Goal: Transaction & Acquisition: Purchase product/service

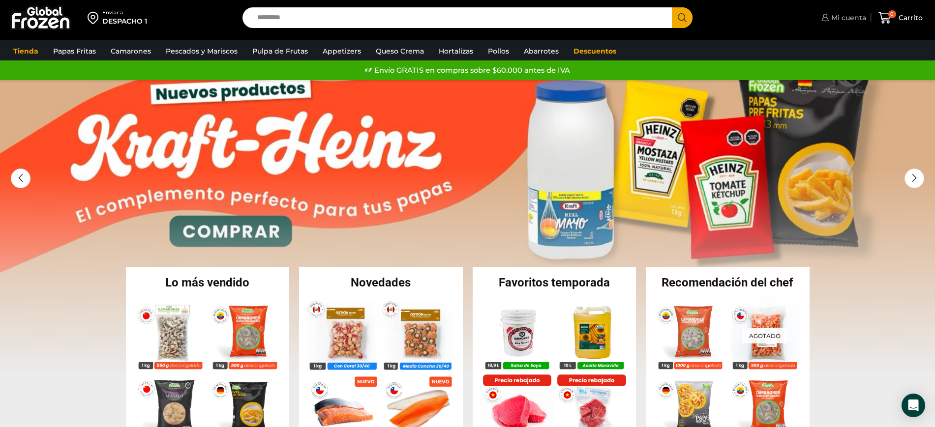
click at [747, 13] on span "Mi cuenta" at bounding box center [846, 18] width 37 height 10
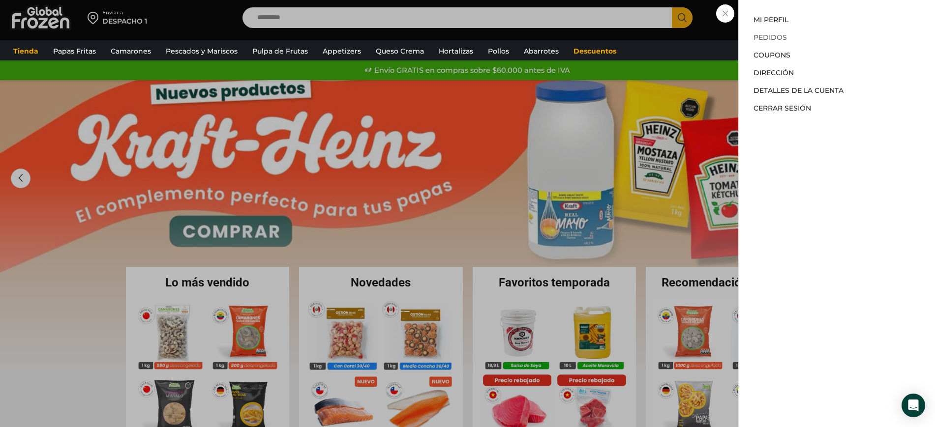
click at [747, 35] on link "Pedidos" at bounding box center [769, 37] width 33 height 9
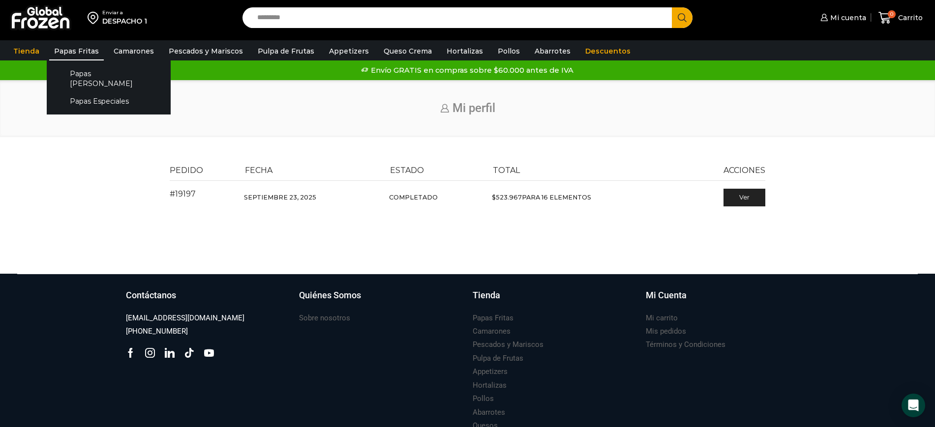
click at [79, 54] on link "Papas Fritas" at bounding box center [76, 51] width 55 height 19
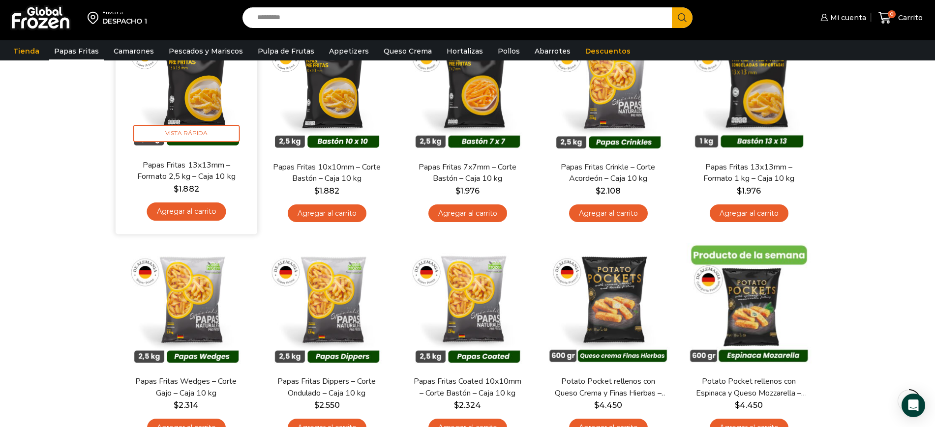
scroll to position [123, 0]
drag, startPoint x: 205, startPoint y: 81, endPoint x: 235, endPoint y: 117, distance: 46.8
click at [205, 81] on img at bounding box center [186, 88] width 127 height 127
click at [194, 104] on img at bounding box center [186, 88] width 127 height 127
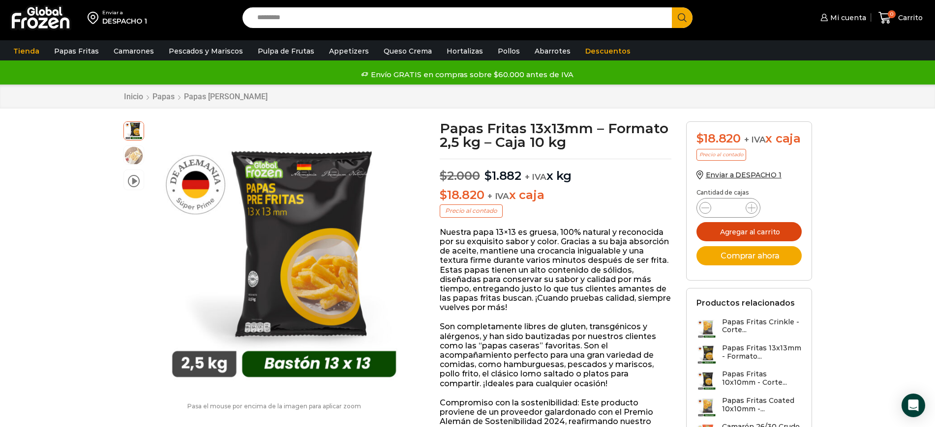
click at [748, 241] on button "Agregar al carrito" at bounding box center [748, 231] width 105 height 19
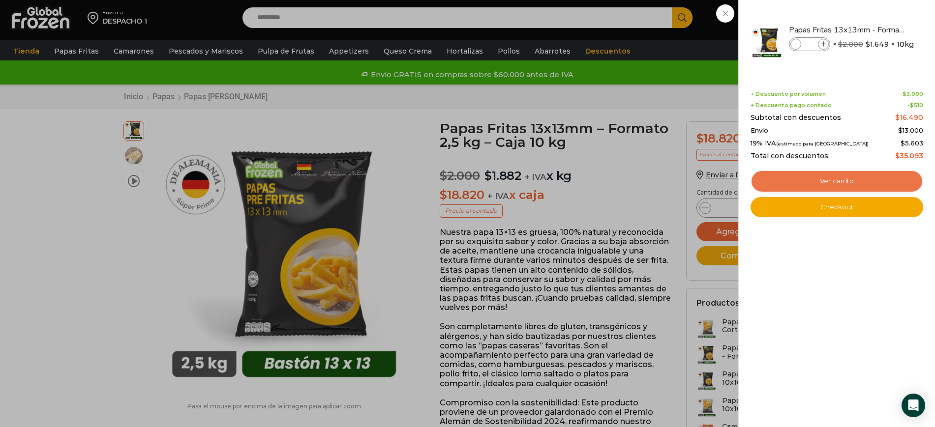
click at [899, 179] on link "Ver carrito" at bounding box center [836, 181] width 173 height 23
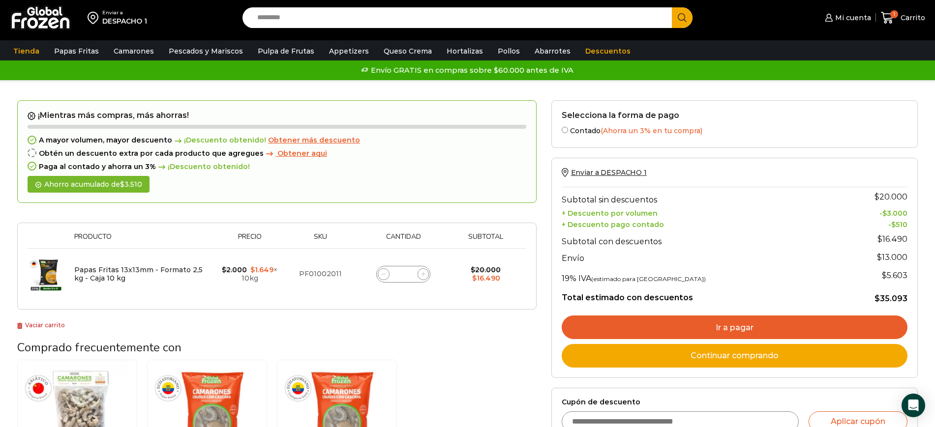
click at [288, 140] on span "Obtener más descuento" at bounding box center [314, 140] width 92 height 9
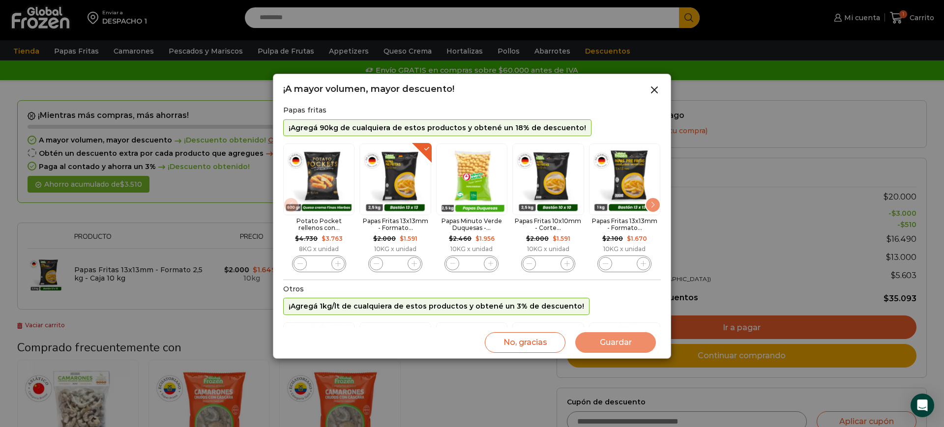
click at [650, 205] on div "Next slide" at bounding box center [653, 205] width 16 height 16
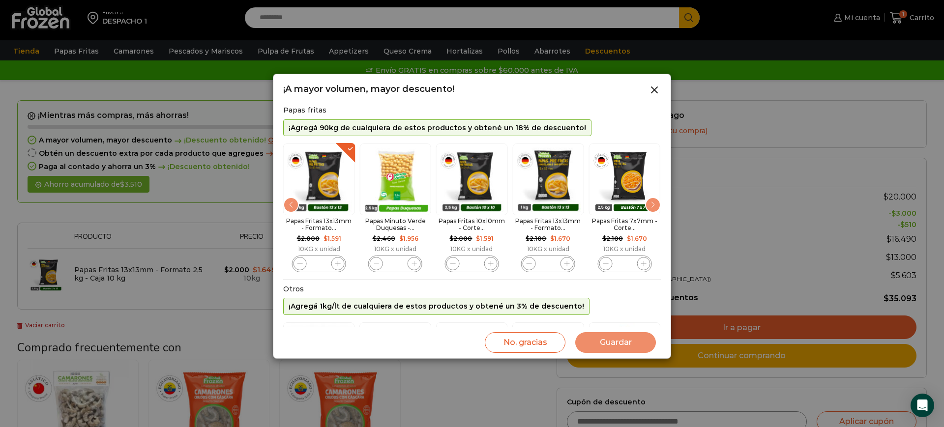
click at [649, 207] on div "Next slide" at bounding box center [653, 205] width 16 height 16
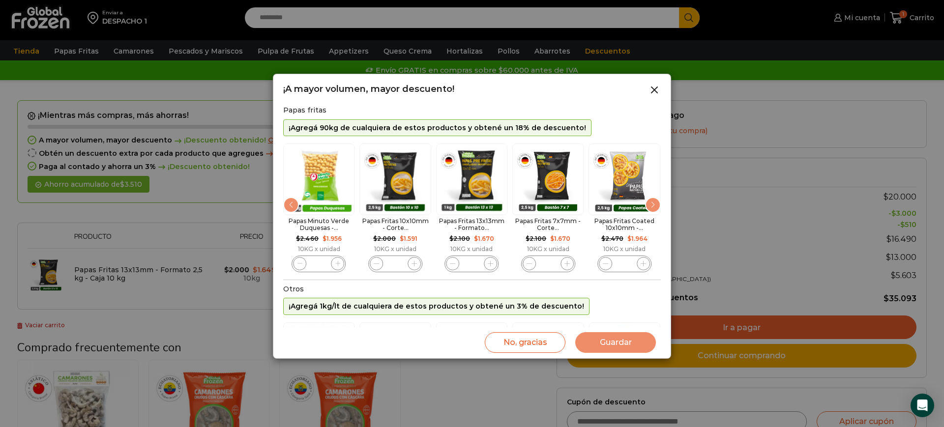
click at [649, 207] on div "Next slide" at bounding box center [653, 205] width 16 height 16
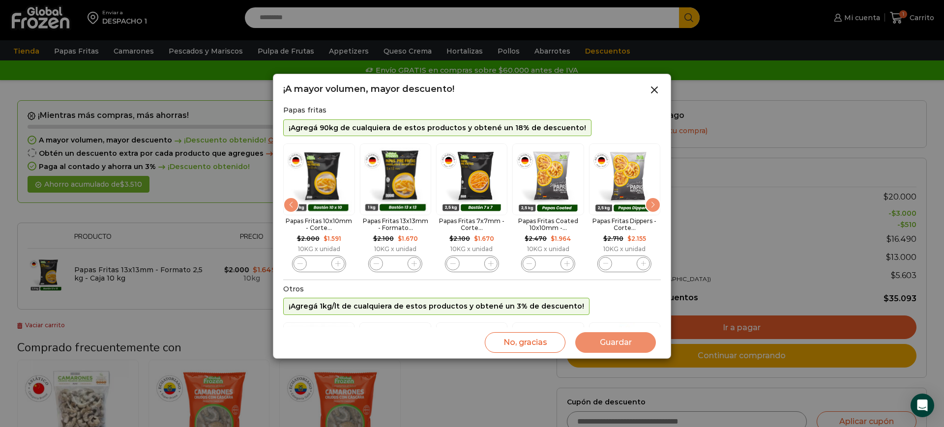
click at [648, 207] on div "Next slide" at bounding box center [653, 205] width 16 height 16
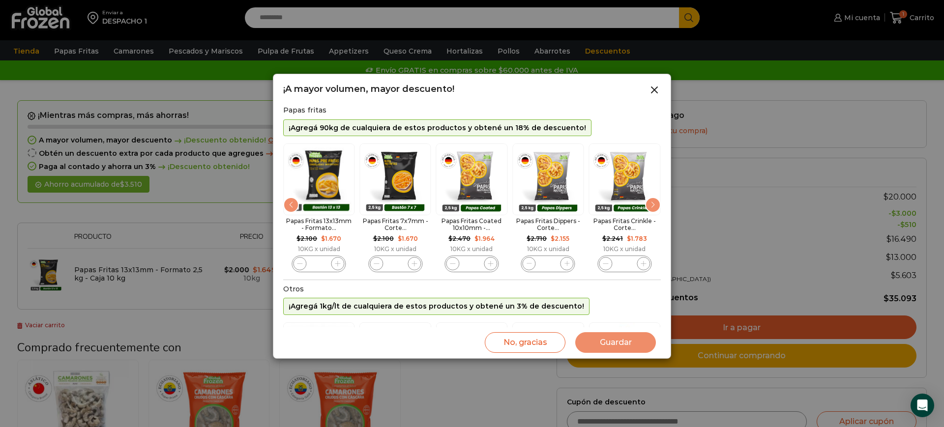
click at [647, 207] on div "Next slide" at bounding box center [653, 205] width 16 height 16
click at [292, 206] on div "Previous slide" at bounding box center [291, 205] width 16 height 16
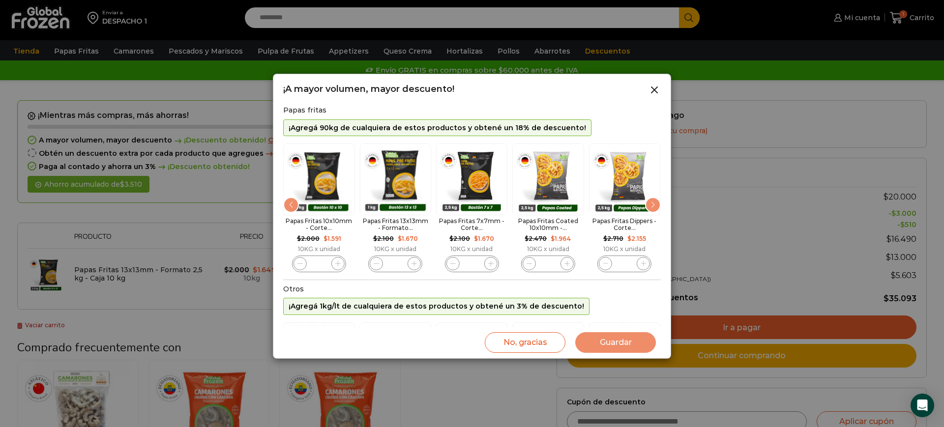
click at [292, 206] on div "Previous slide" at bounding box center [291, 205] width 16 height 16
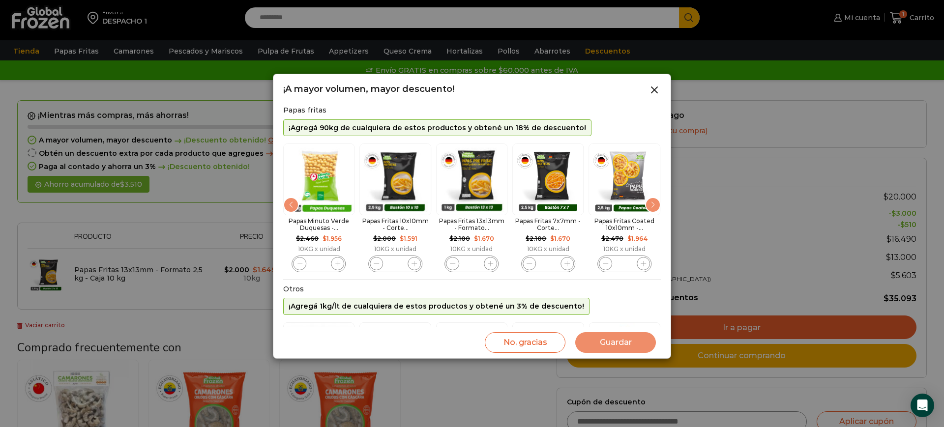
click at [292, 206] on div "Previous slide" at bounding box center [291, 205] width 16 height 16
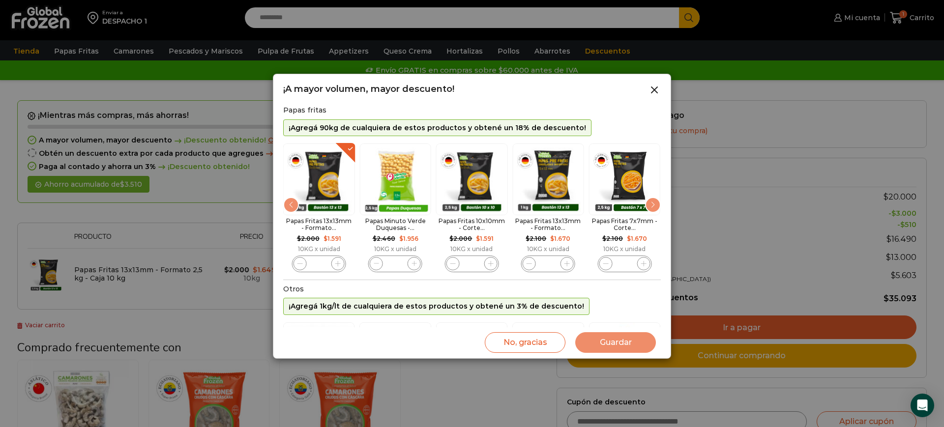
click at [291, 206] on div "Previous slide" at bounding box center [291, 205] width 16 height 16
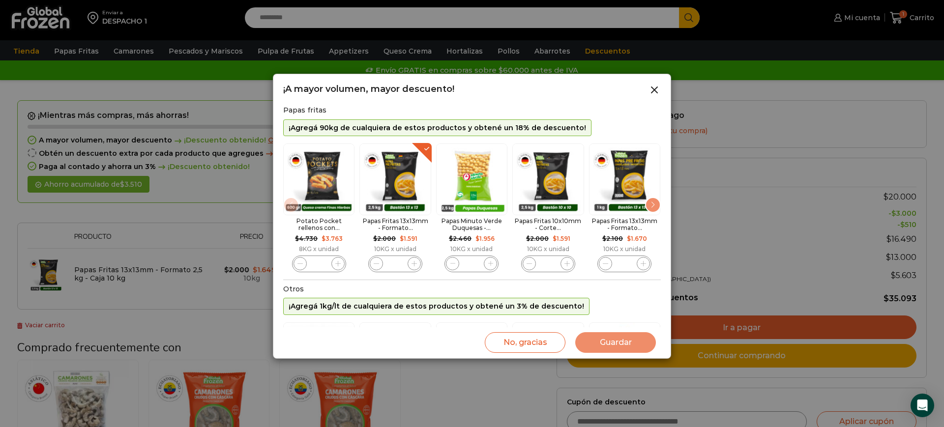
click at [291, 206] on img "1 / 10" at bounding box center [318, 179] width 71 height 71
click at [414, 258] on span "2 / 10" at bounding box center [414, 263] width 13 height 13
click at [411, 261] on icon "2 / 10" at bounding box center [413, 263] width 5 height 5
click at [415, 264] on icon "2 / 10" at bounding box center [413, 263] width 5 height 5
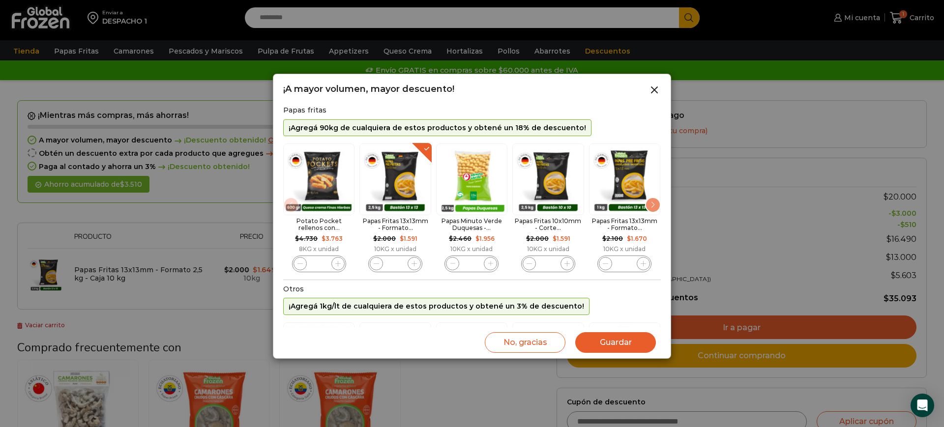
type input "*"
click at [632, 339] on button "Guardar" at bounding box center [615, 342] width 81 height 21
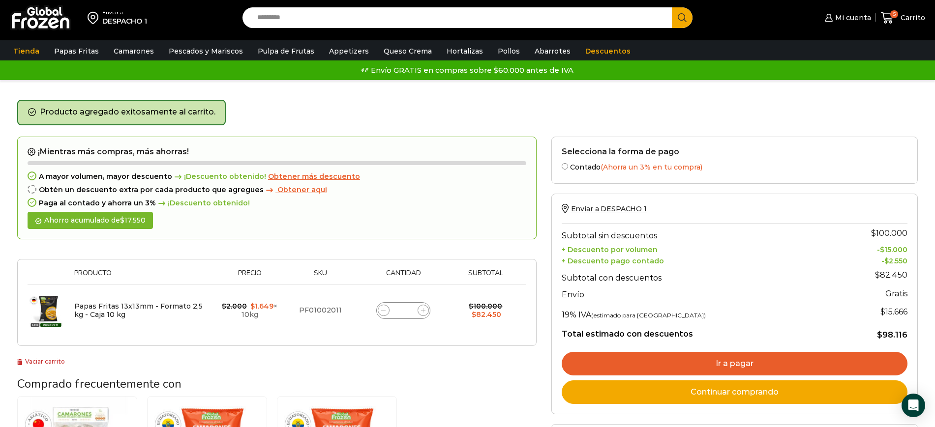
click at [450, 354] on div "¡Mientras más compras, más ahorras! A mayor volumen, mayor descuento ¡Descuento…" at bounding box center [276, 252] width 519 height 231
click at [277, 191] on span "Obtener aqui" at bounding box center [302, 189] width 50 height 9
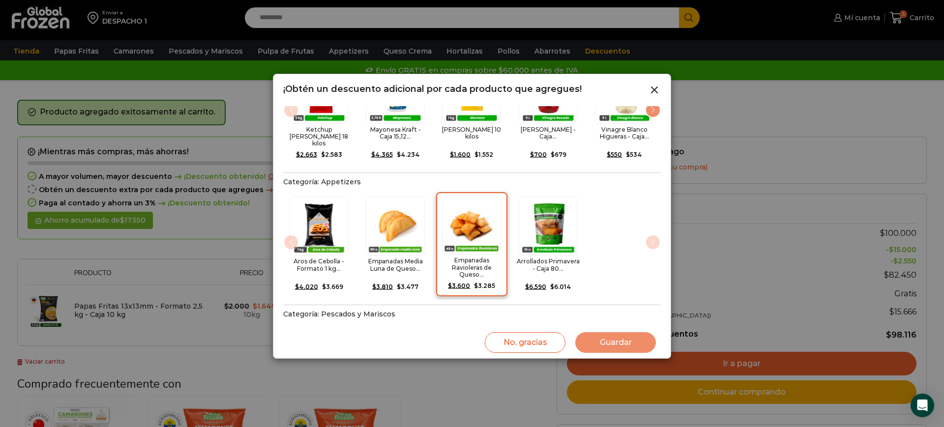
scroll to position [61, 0]
click at [658, 233] on div "Aros de Cebolla - Formato 1 kg... $ 4.020 Original price was: $4.020. $ 3.669 C…" at bounding box center [472, 244] width 378 height 109
click at [650, 230] on div "Aros de Cebolla - Formato 1 kg... $ 4.020 Original price was: $4.020. $ 3.669 C…" at bounding box center [472, 244] width 378 height 109
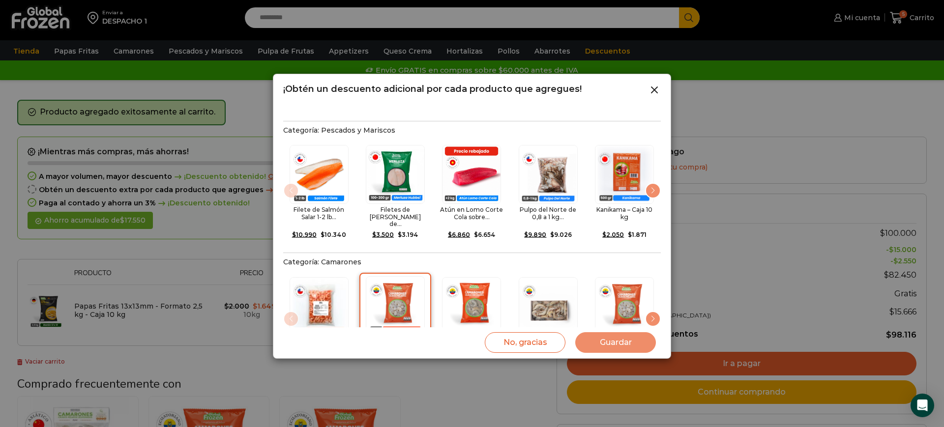
scroll to position [245, 0]
click at [656, 182] on div "Next slide" at bounding box center [653, 190] width 16 height 16
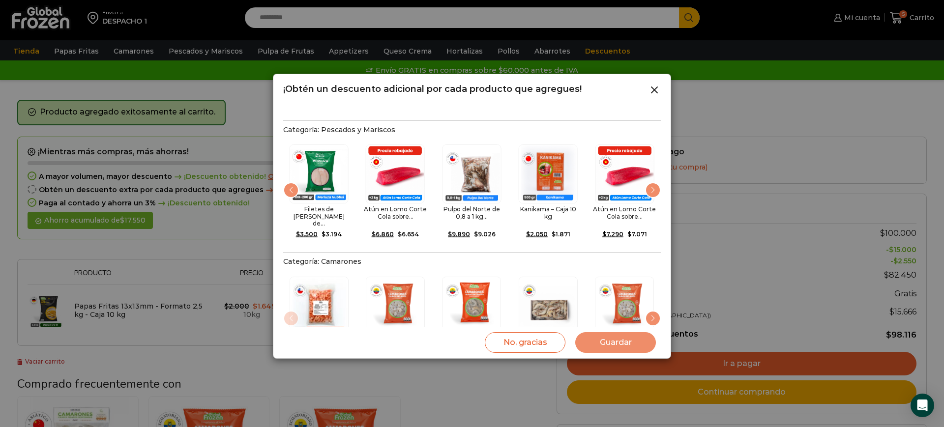
click at [656, 182] on div "Next slide" at bounding box center [653, 190] width 16 height 16
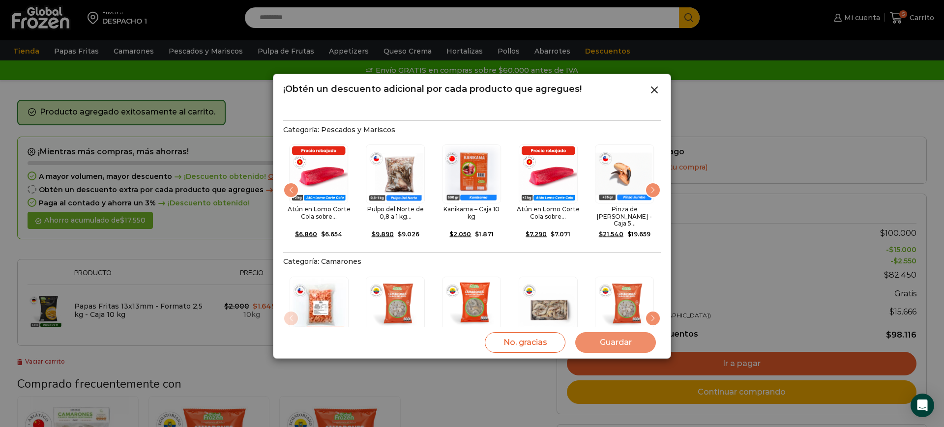
click at [656, 182] on div "Next slide" at bounding box center [653, 190] width 16 height 16
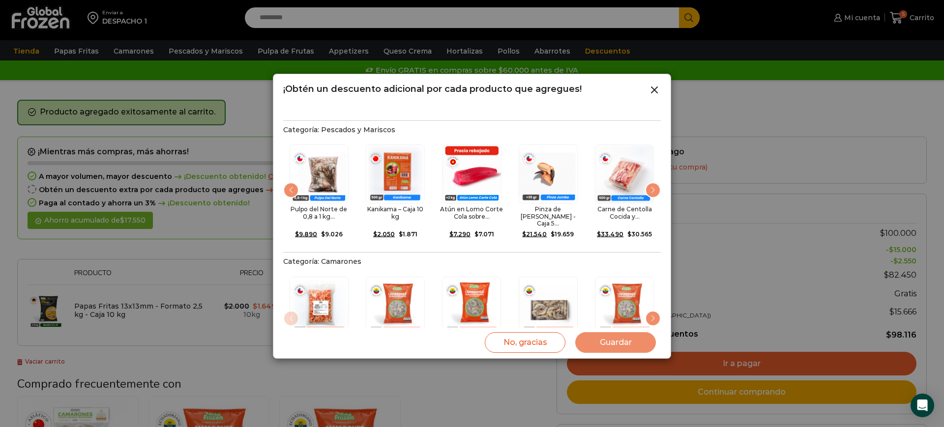
click at [656, 182] on div "Next slide" at bounding box center [653, 190] width 16 height 16
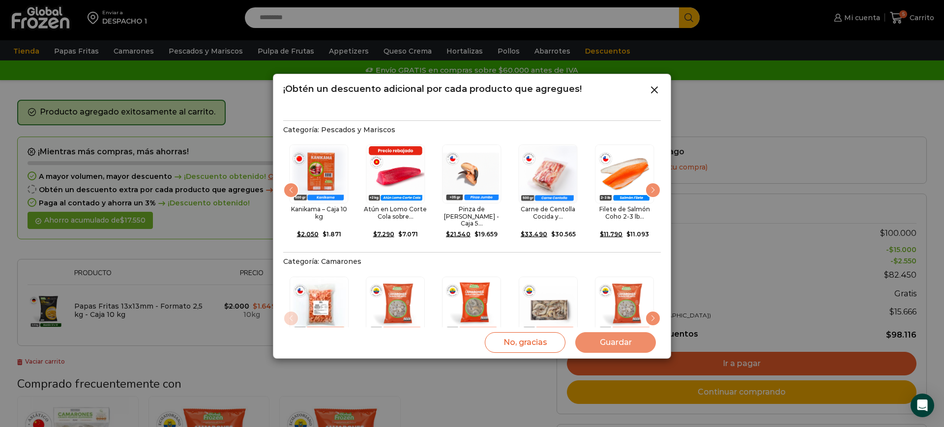
click at [656, 182] on div "Next slide" at bounding box center [653, 190] width 16 height 16
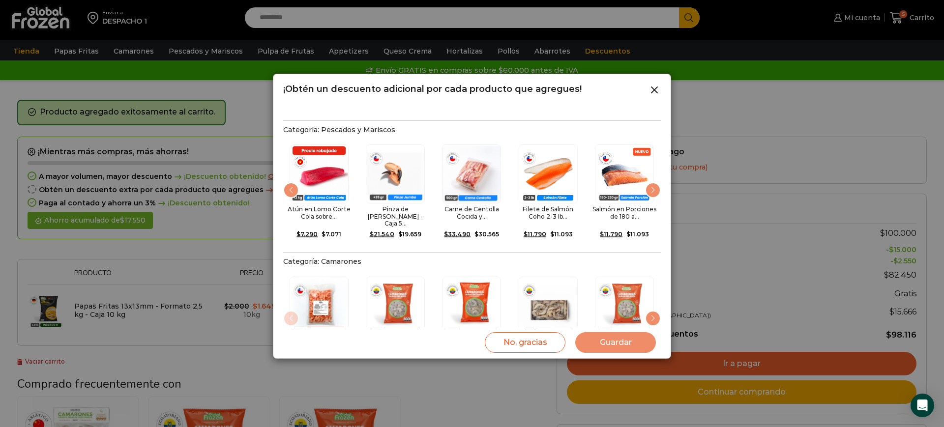
click at [656, 182] on div "Next slide" at bounding box center [653, 190] width 16 height 16
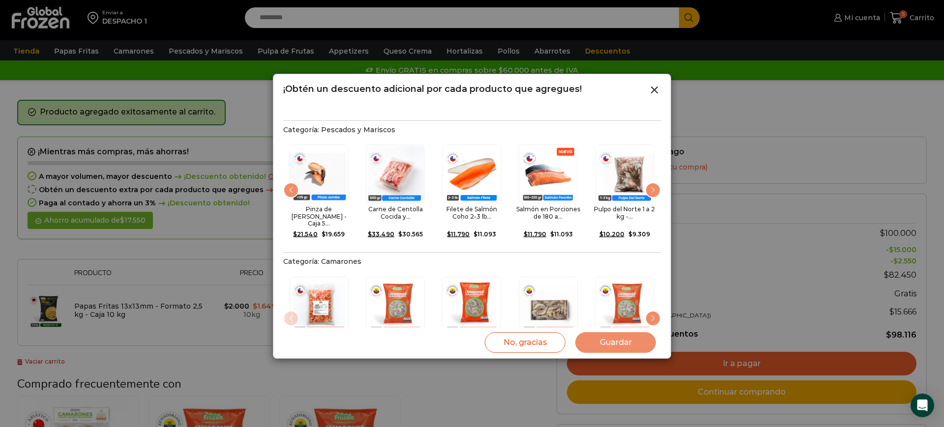
click at [656, 182] on div "Next slide" at bounding box center [653, 190] width 16 height 16
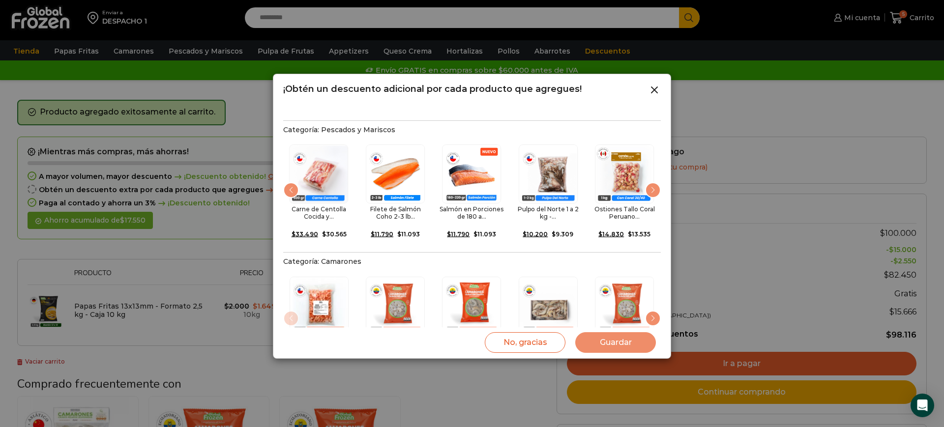
click at [656, 182] on div "Next slide" at bounding box center [653, 190] width 16 height 16
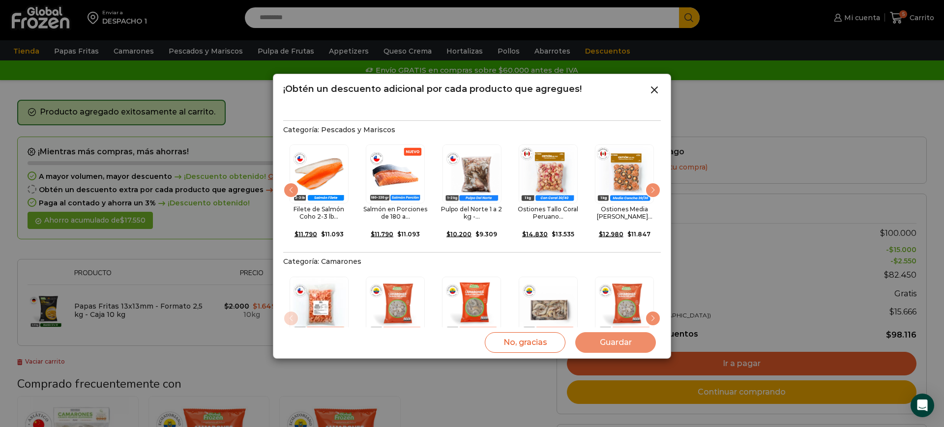
click at [656, 182] on div "Next slide" at bounding box center [653, 190] width 16 height 16
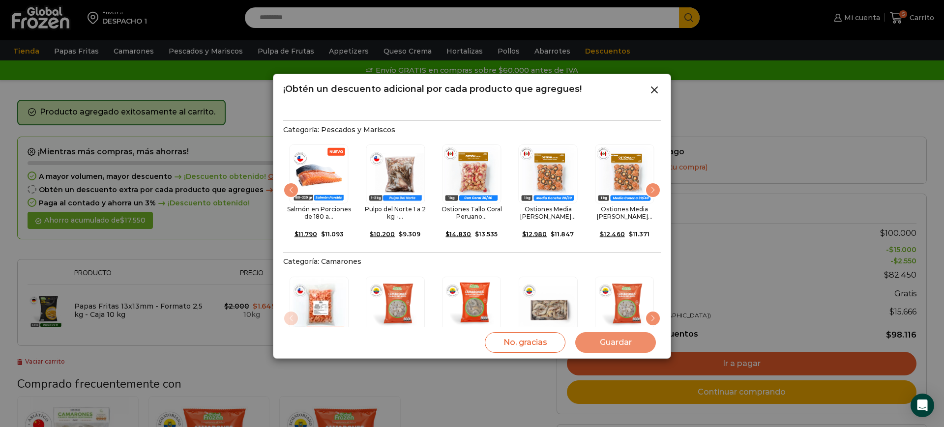
click at [656, 182] on div "Next slide" at bounding box center [653, 190] width 16 height 16
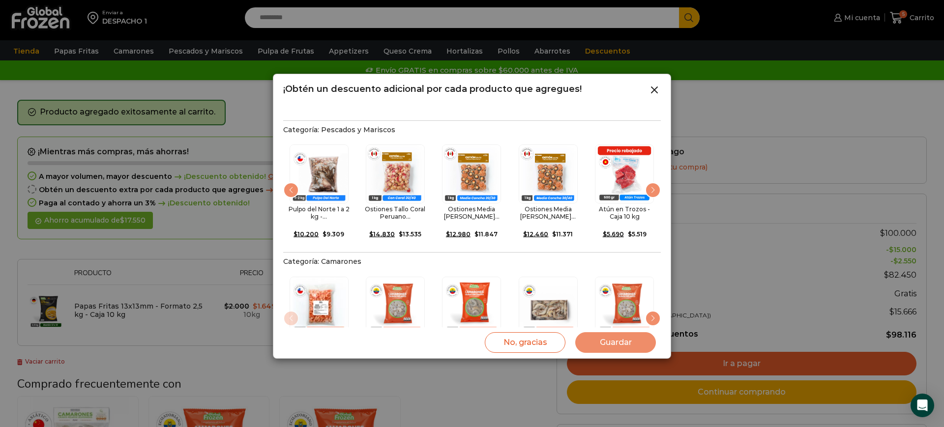
click at [656, 182] on div "Next slide" at bounding box center [653, 190] width 16 height 16
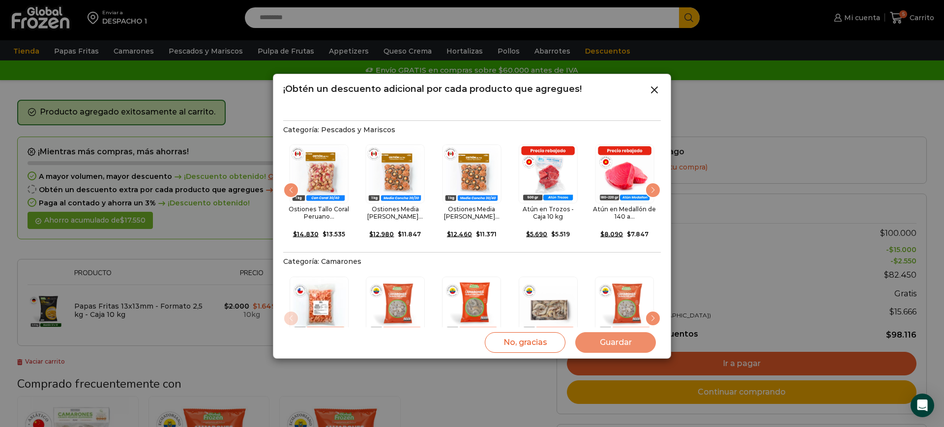
click at [656, 182] on div "Next slide" at bounding box center [653, 190] width 16 height 16
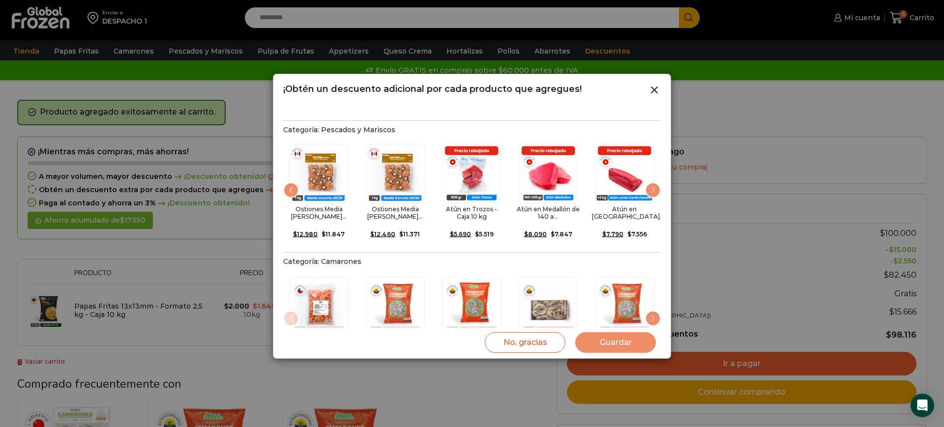
click at [656, 182] on div "Next slide" at bounding box center [653, 190] width 16 height 16
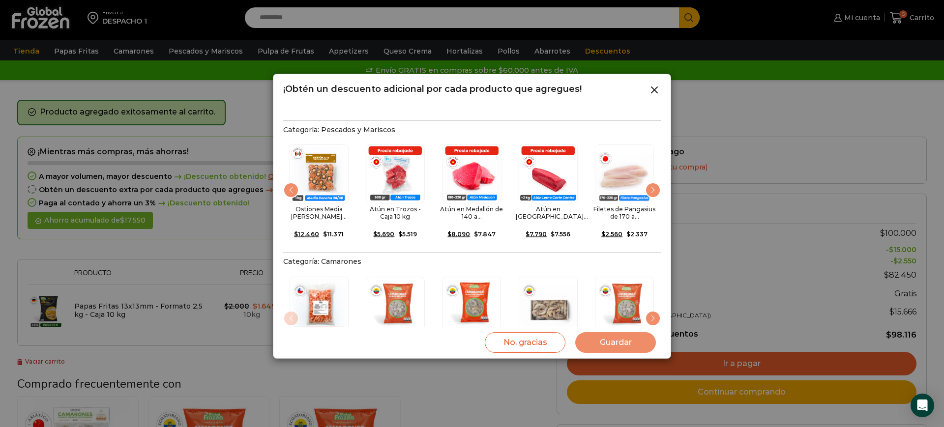
click at [656, 182] on div "Next slide" at bounding box center [653, 190] width 16 height 16
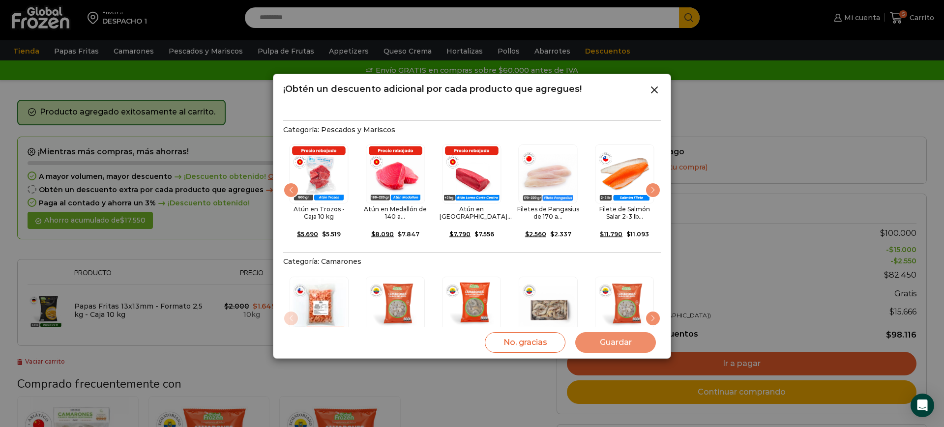
click at [656, 182] on div "Next slide" at bounding box center [653, 190] width 16 height 16
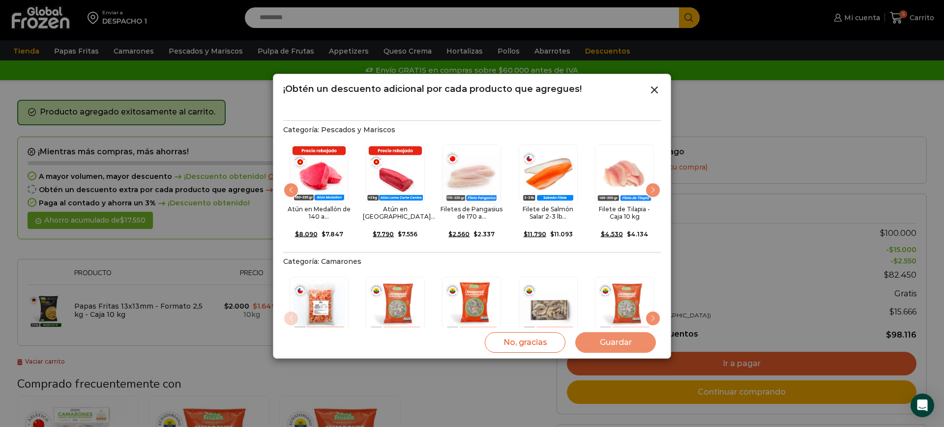
click at [656, 182] on div "Next slide" at bounding box center [653, 190] width 16 height 16
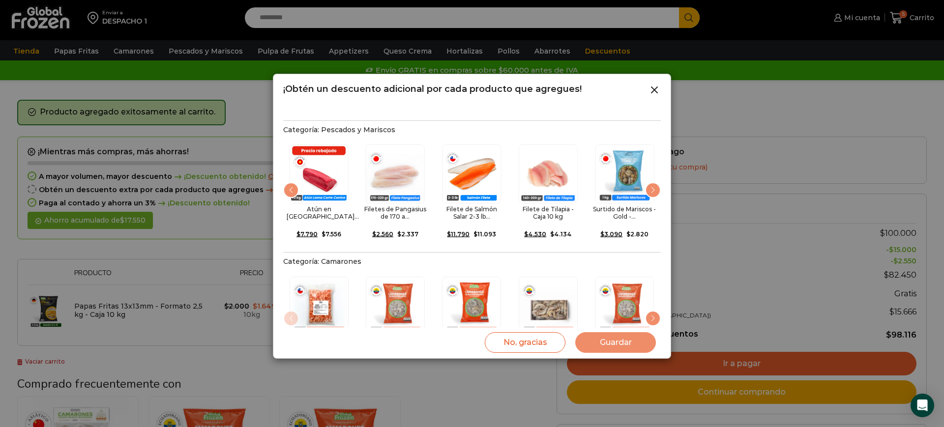
click at [656, 182] on div "Next slide" at bounding box center [653, 190] width 16 height 16
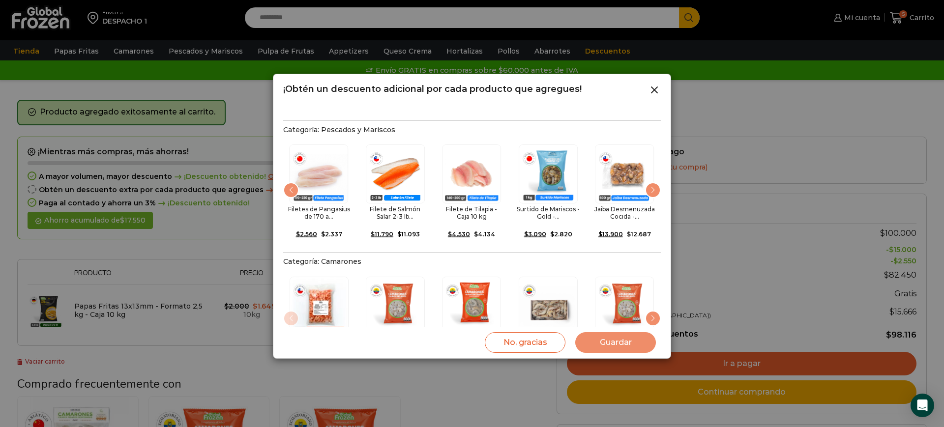
click at [656, 182] on div "Next slide" at bounding box center [653, 190] width 16 height 16
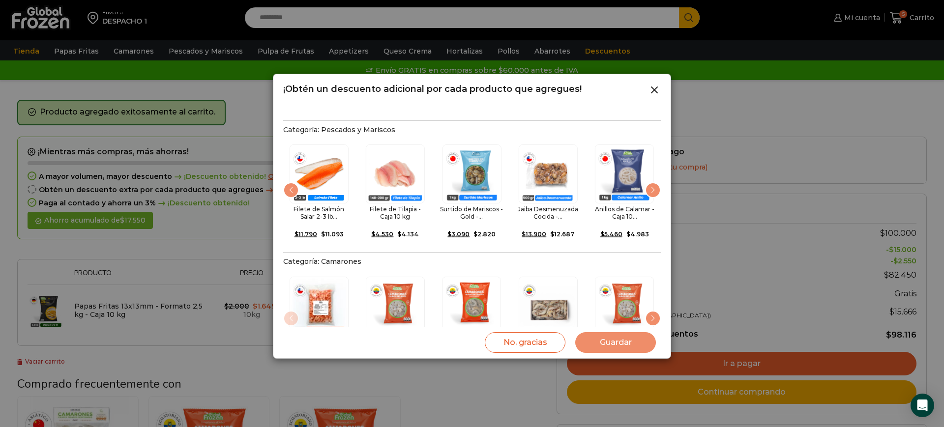
click at [656, 182] on div "Next slide" at bounding box center [653, 190] width 16 height 16
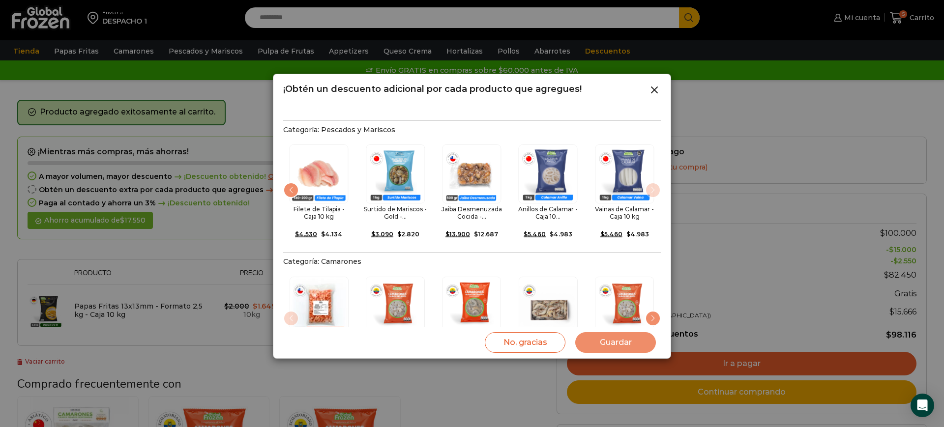
click at [656, 174] on div "24 / 24" at bounding box center [624, 174] width 64 height 59
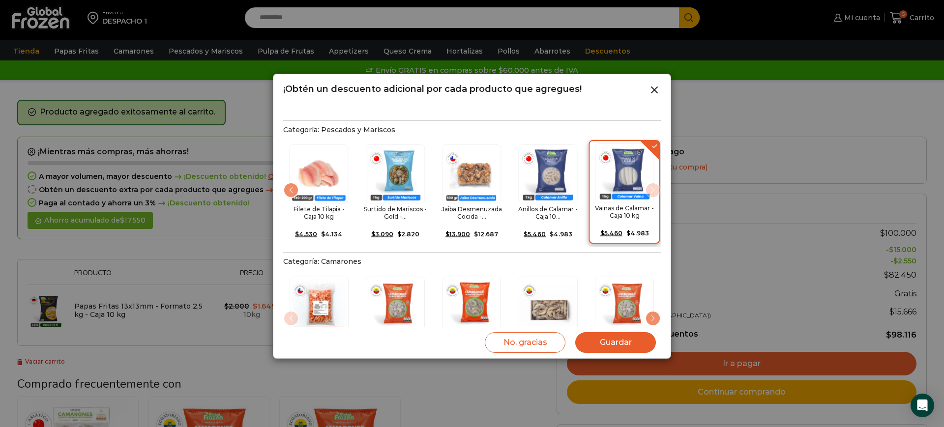
click at [656, 174] on div "24 / 24" at bounding box center [624, 173] width 64 height 59
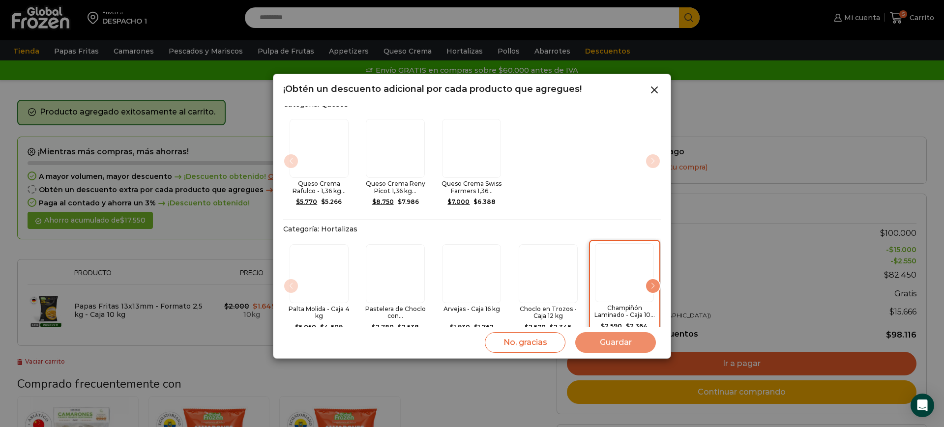
scroll to position [904, 0]
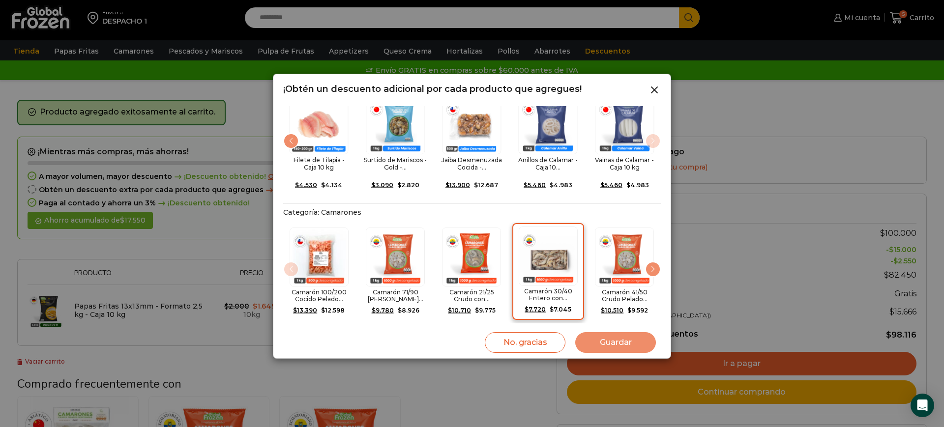
click at [546, 237] on img "4 / 25" at bounding box center [548, 256] width 59 height 59
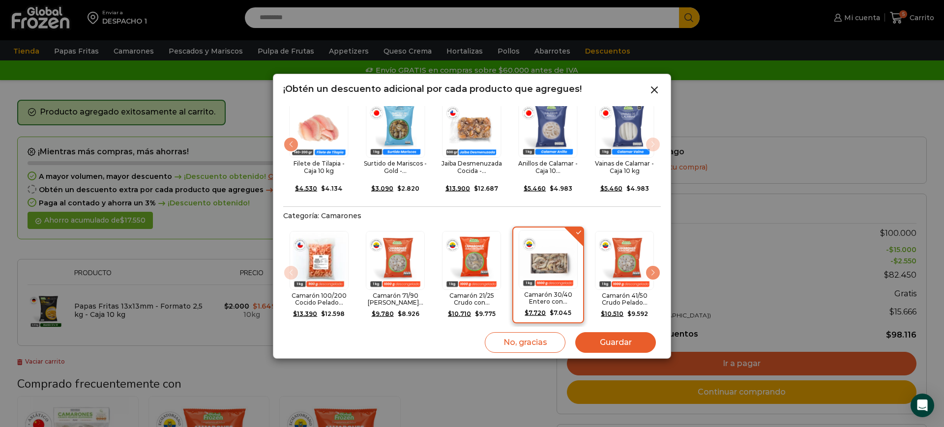
scroll to position [290, 0]
click at [612, 347] on button "Guardar" at bounding box center [615, 342] width 81 height 21
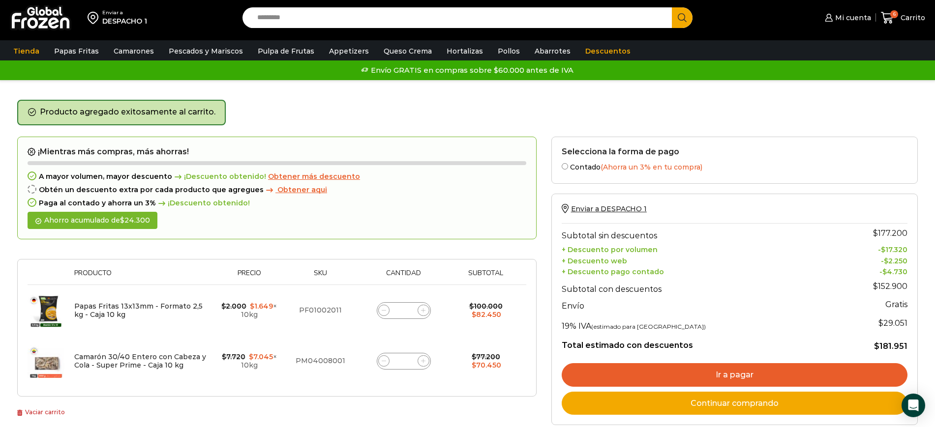
drag, startPoint x: 527, startPoint y: 383, endPoint x: 522, endPoint y: 380, distance: 6.2
click at [527, 382] on div "Thumbnail image Producto Precio Sku Cantidad Subtotal Eliminar artículo Papas F…" at bounding box center [276, 328] width 519 height 138
click at [383, 362] on icon at bounding box center [383, 361] width 4 height 4
type input "*"
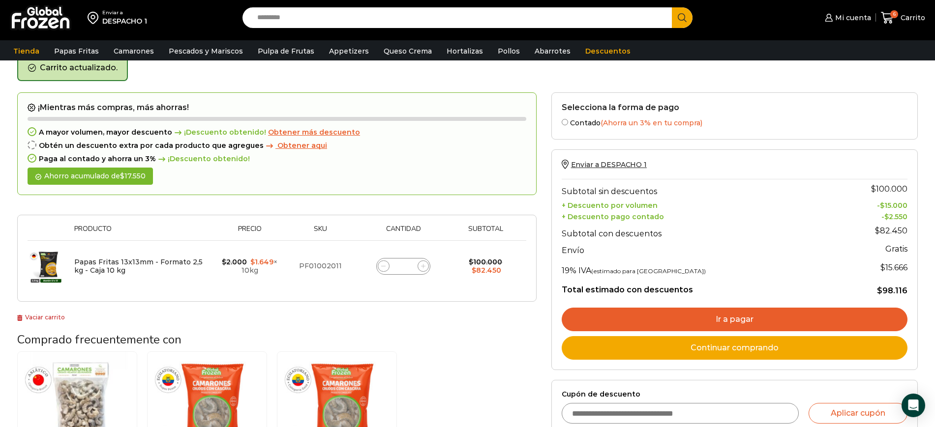
scroll to position [51, 0]
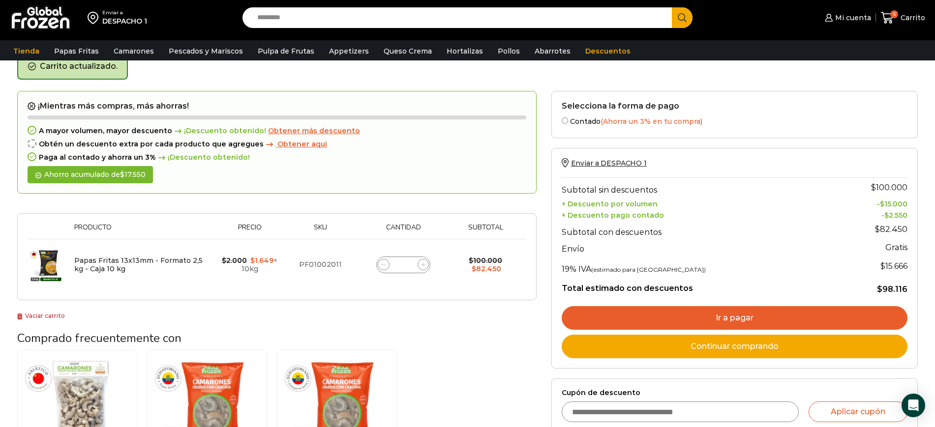
click at [319, 131] on span "Obtener más descuento" at bounding box center [314, 130] width 92 height 9
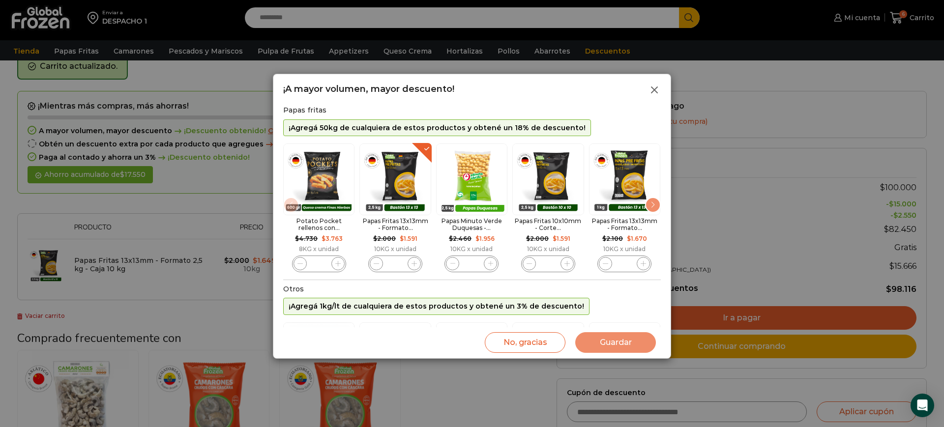
click at [651, 88] on icon at bounding box center [654, 90] width 12 height 12
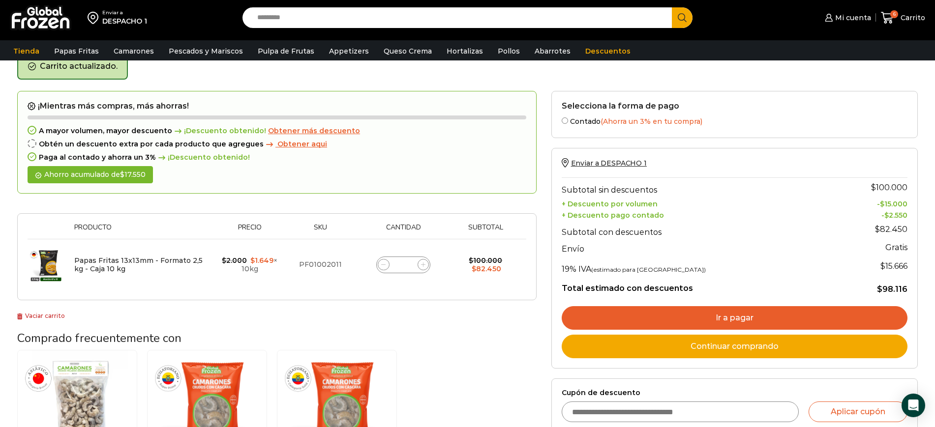
click at [426, 263] on span at bounding box center [423, 265] width 12 height 12
type input "*"
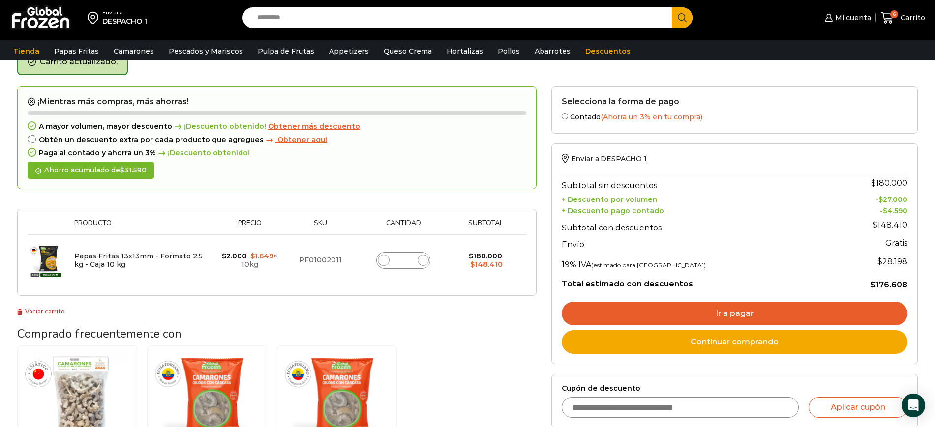
scroll to position [56, 0]
click at [422, 258] on icon at bounding box center [423, 260] width 4 height 4
type input "**"
click at [487, 316] on div "¡Mientras más compras, más ahorras! A mayor volumen, mayor descuento ¡Descuento…" at bounding box center [276, 201] width 519 height 231
click at [374, 312] on div "¡Mientras más compras, más ahorras! A mayor volumen, mayor descuento ¡Descuento…" at bounding box center [276, 201] width 519 height 231
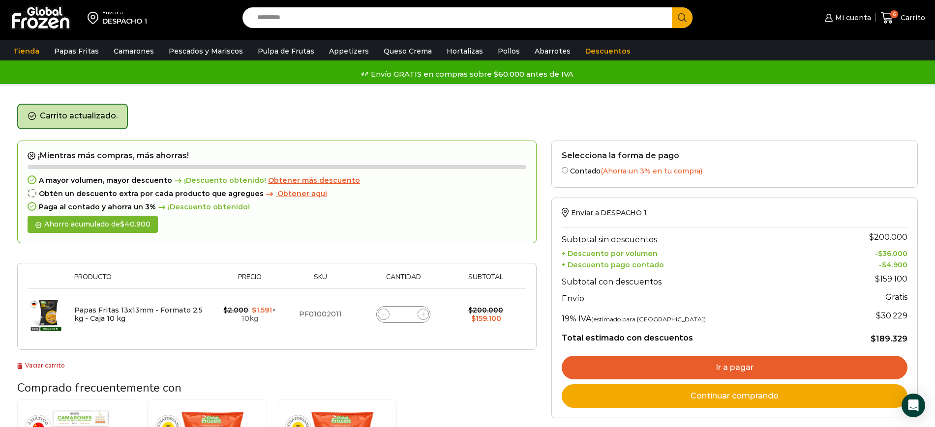
scroll to position [0, 0]
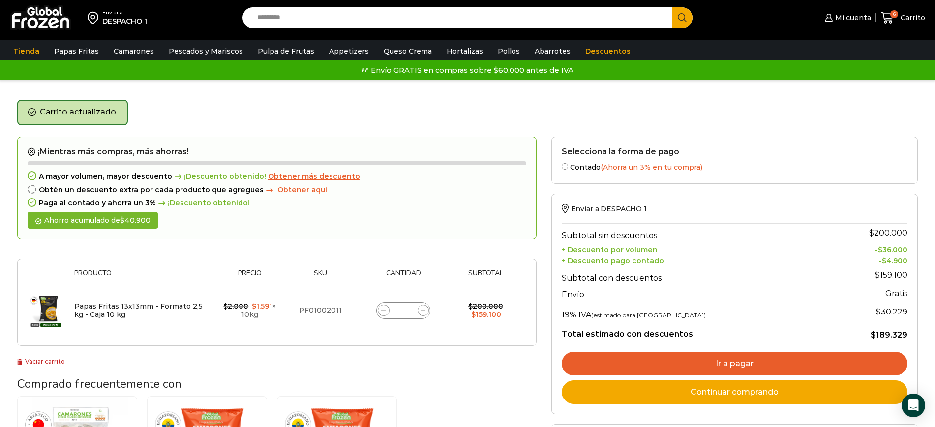
click at [466, 364] on div "¡Mientras más compras, más ahorras! A mayor volumen, mayor descuento ¡Descuento…" at bounding box center [276, 252] width 519 height 231
click at [329, 175] on span "Obtener más descuento" at bounding box center [314, 176] width 92 height 9
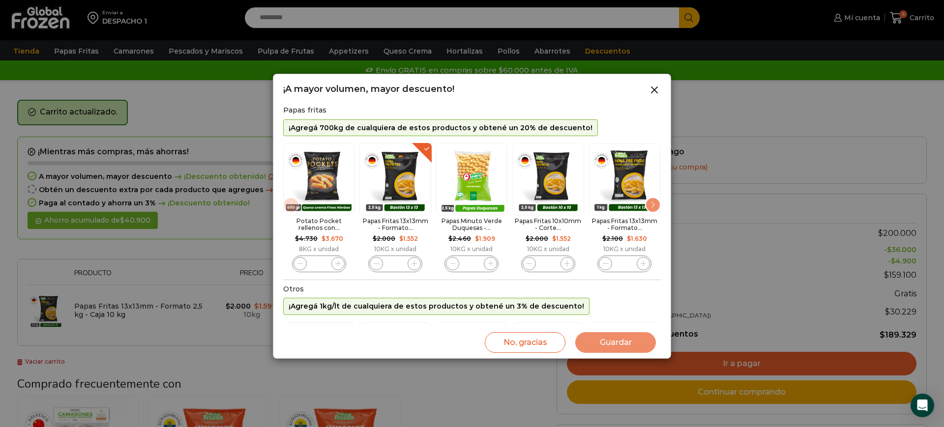
click at [654, 208] on div "Next slide" at bounding box center [653, 205] width 16 height 16
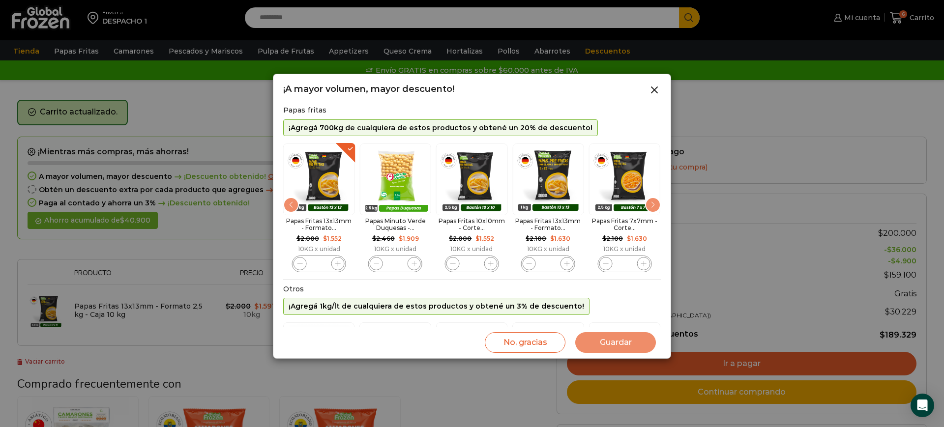
click at [654, 208] on div "Next slide" at bounding box center [653, 205] width 16 height 16
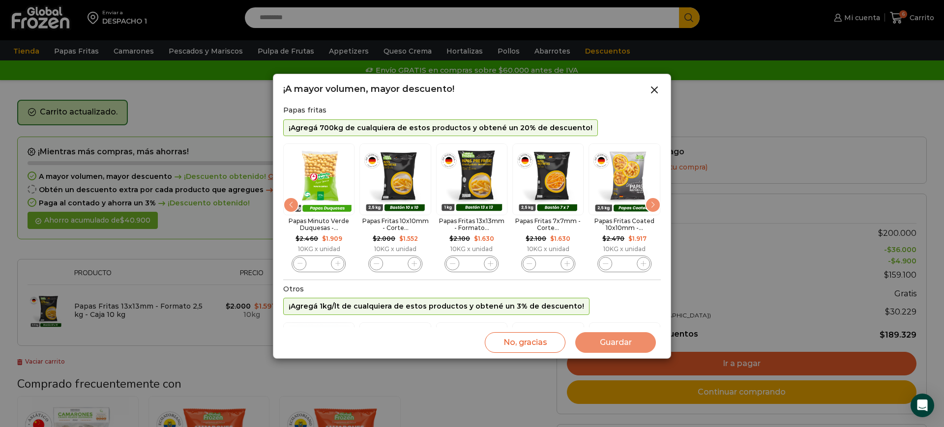
click at [654, 208] on div "Next slide" at bounding box center [653, 205] width 16 height 16
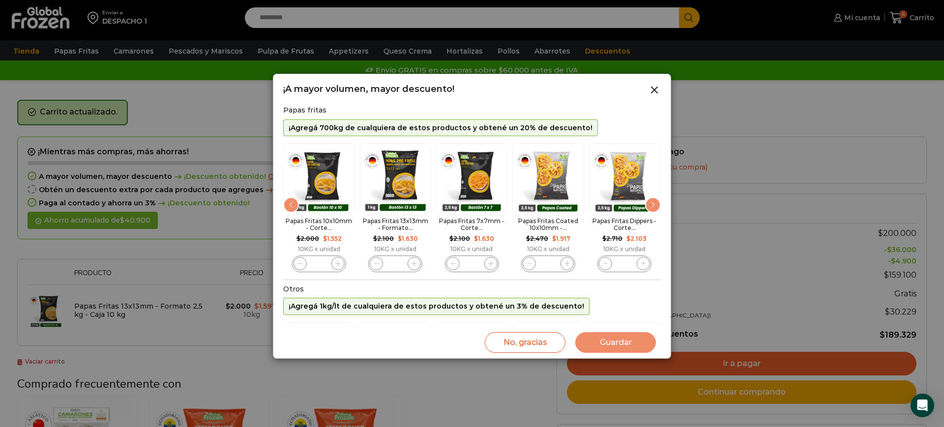
click at [654, 208] on div "Next slide" at bounding box center [653, 205] width 16 height 16
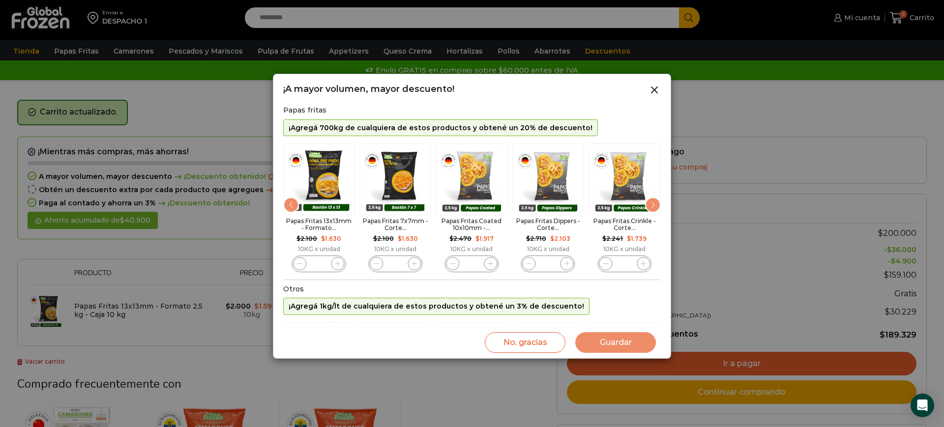
click at [654, 208] on div "Next slide" at bounding box center [653, 205] width 16 height 16
click at [654, 208] on img "10 / 10" at bounding box center [624, 179] width 71 height 71
click at [652, 92] on icon at bounding box center [654, 90] width 12 height 12
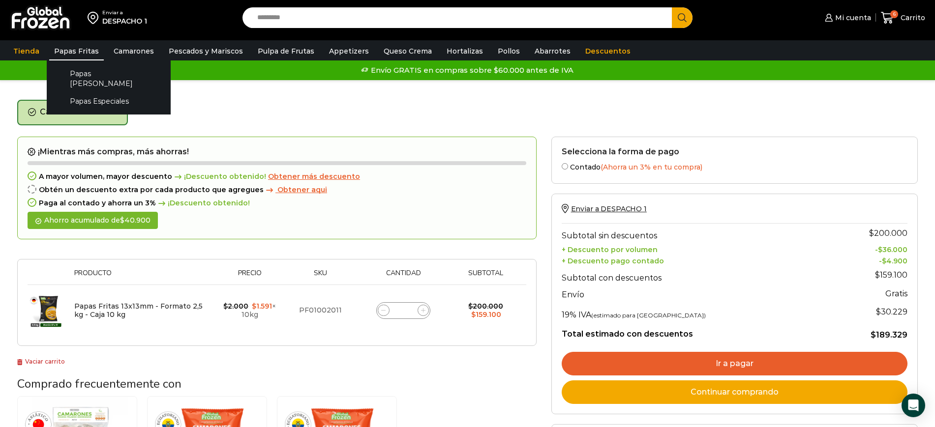
click at [64, 59] on link "Papas Fritas" at bounding box center [76, 51] width 55 height 19
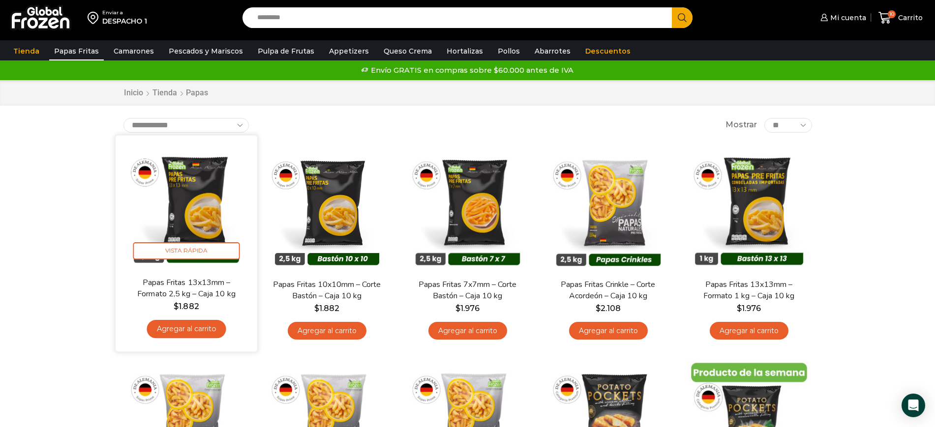
click at [206, 195] on img at bounding box center [186, 206] width 127 height 127
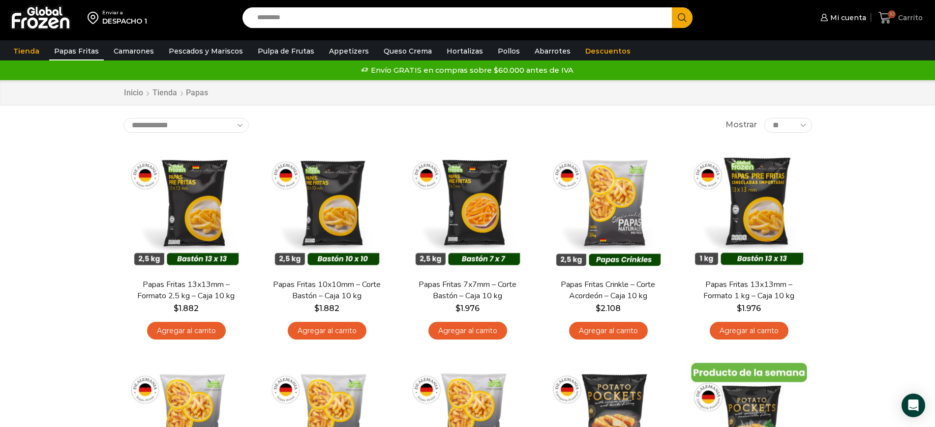
drag, startPoint x: 903, startPoint y: 17, endPoint x: 895, endPoint y: 18, distance: 7.5
click at [902, 16] on span "Carrito" at bounding box center [908, 18] width 27 height 10
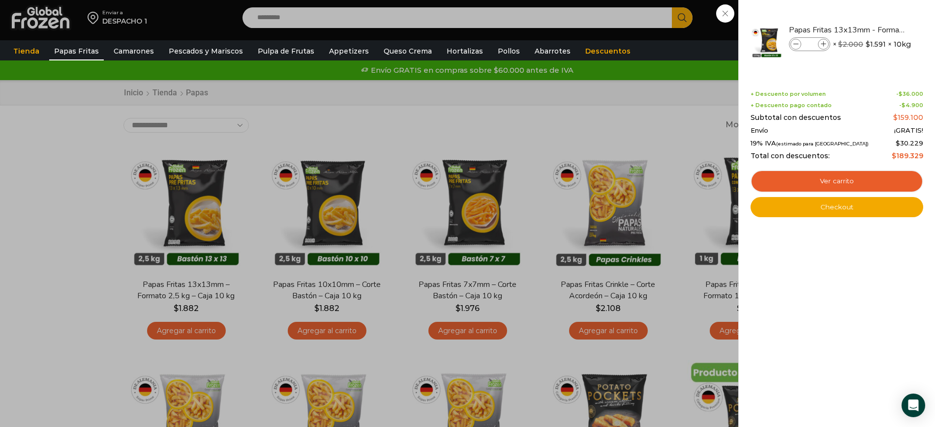
click at [876, 29] on div "10 [GEOGRAPHIC_DATA] 10 10 Shopping Cart **" at bounding box center [900, 17] width 49 height 23
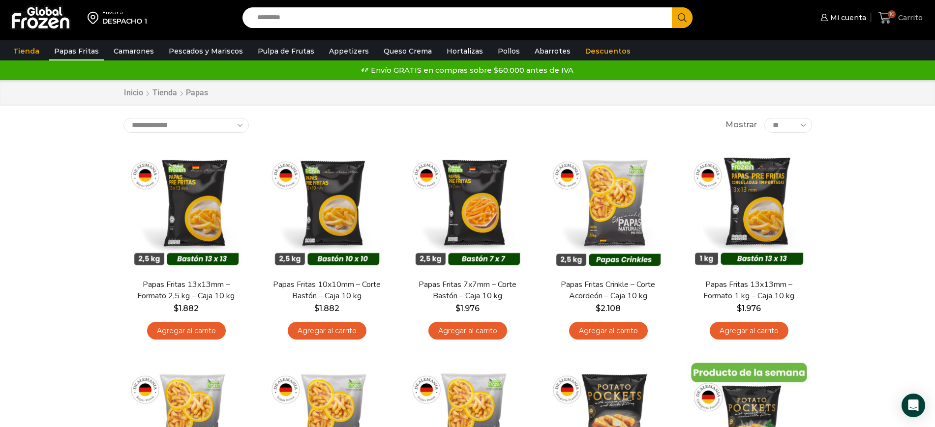
click at [891, 18] on icon at bounding box center [884, 17] width 13 height 13
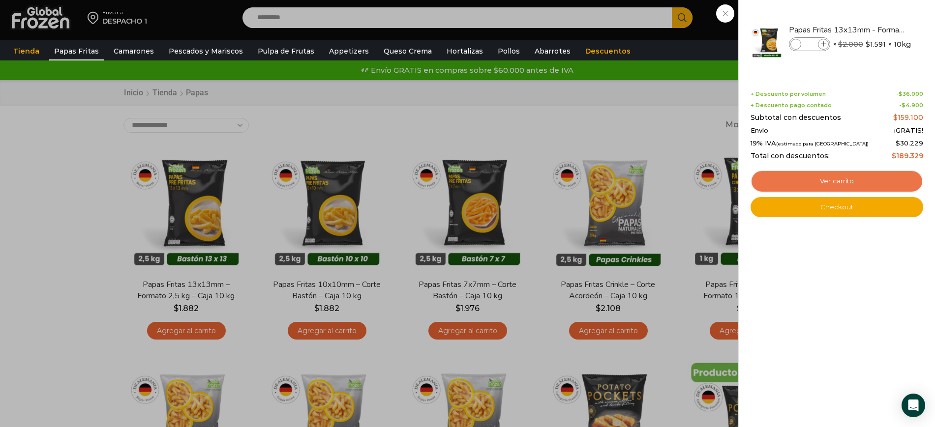
click at [813, 177] on link "Ver carrito" at bounding box center [836, 181] width 173 height 23
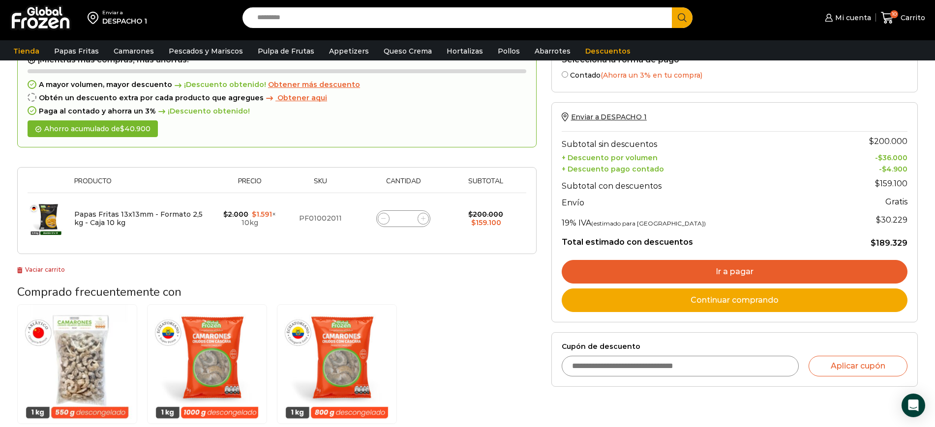
scroll to position [61, 0]
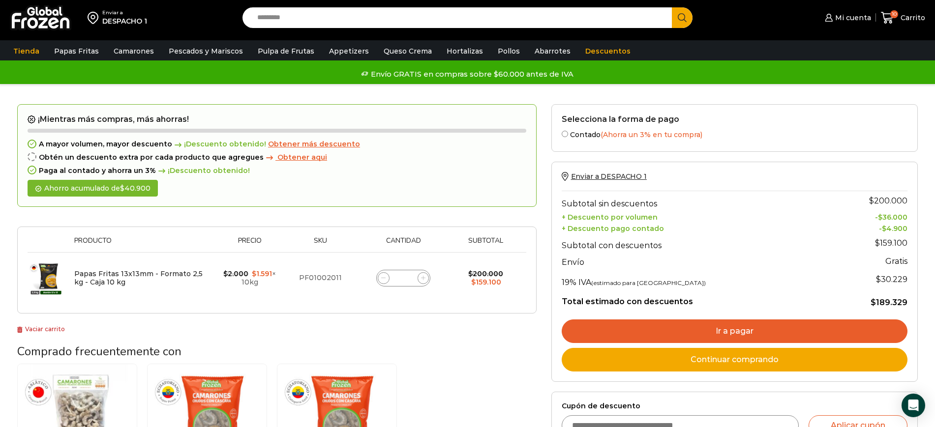
drag, startPoint x: 283, startPoint y: 142, endPoint x: 327, endPoint y: 166, distance: 50.6
click at [283, 143] on span "Obtener más descuento" at bounding box center [314, 144] width 92 height 9
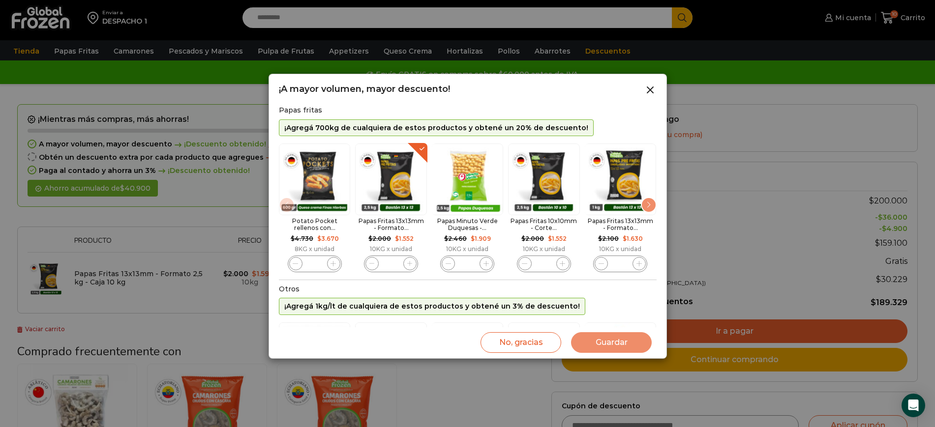
scroll to position [0, 0]
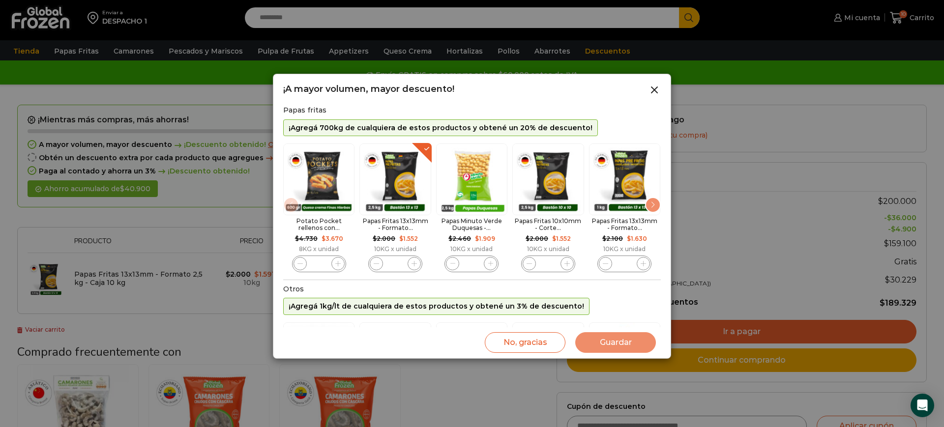
click at [655, 207] on div "Next slide" at bounding box center [653, 205] width 16 height 16
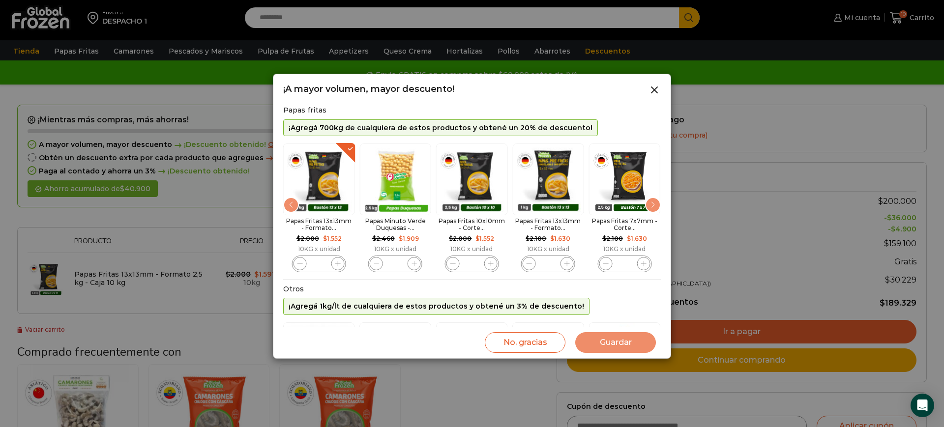
click at [655, 207] on div "Next slide" at bounding box center [653, 205] width 16 height 16
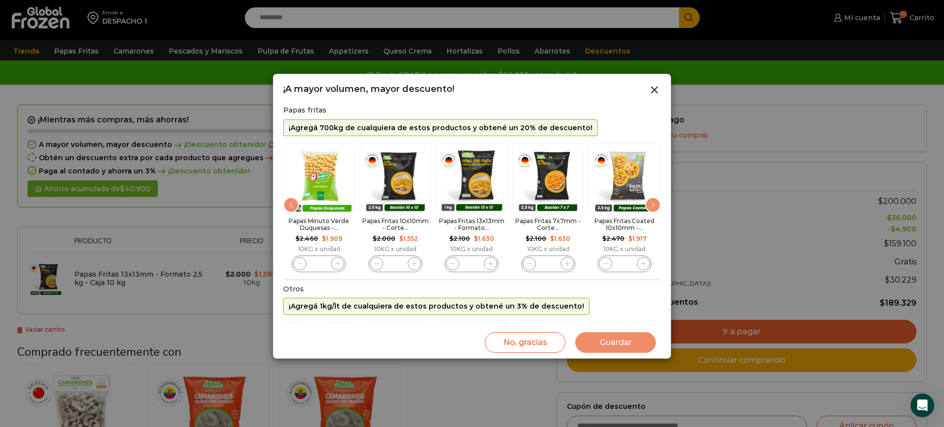
click at [655, 207] on div "Next slide" at bounding box center [653, 205] width 16 height 16
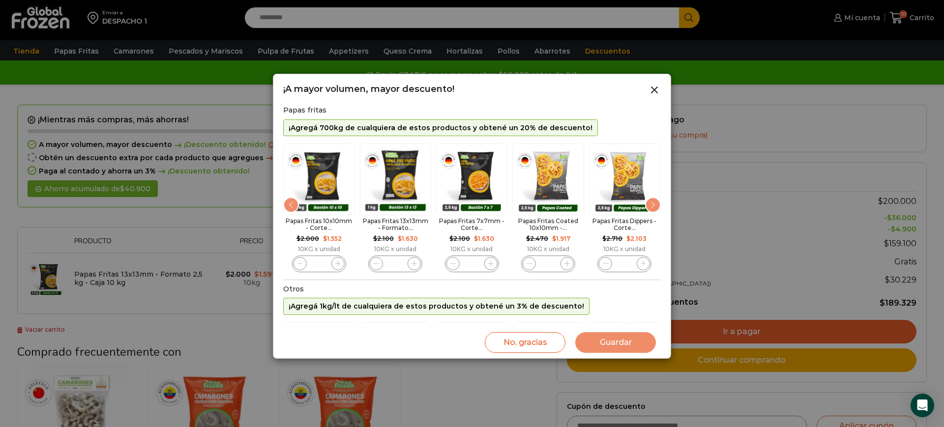
click at [653, 207] on div "Next slide" at bounding box center [653, 205] width 16 height 16
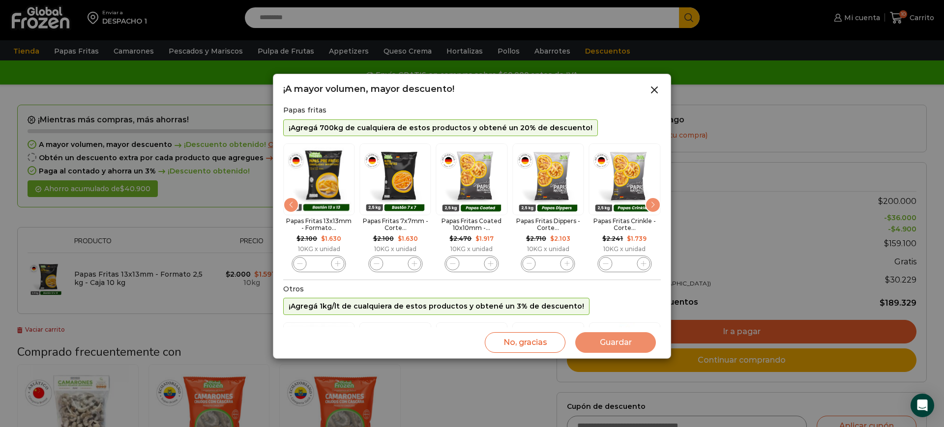
click at [653, 207] on div "Next slide" at bounding box center [653, 205] width 16 height 16
click at [653, 207] on img "10 / 10" at bounding box center [624, 179] width 71 height 71
drag, startPoint x: 653, startPoint y: 91, endPoint x: 548, endPoint y: 118, distance: 108.6
click at [653, 91] on line at bounding box center [654, 90] width 6 height 6
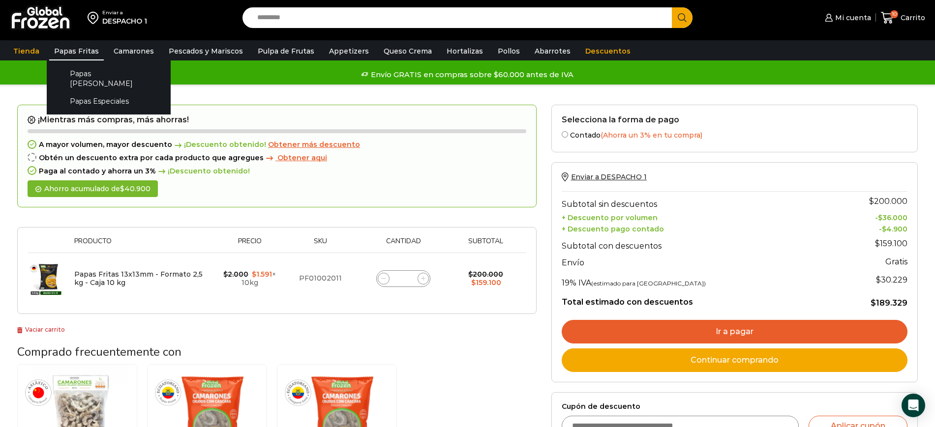
click at [69, 51] on link "Papas Fritas" at bounding box center [76, 51] width 55 height 19
click at [69, 42] on link "Papas Fritas" at bounding box center [76, 51] width 55 height 19
click at [70, 51] on link "Papas Fritas" at bounding box center [76, 51] width 55 height 19
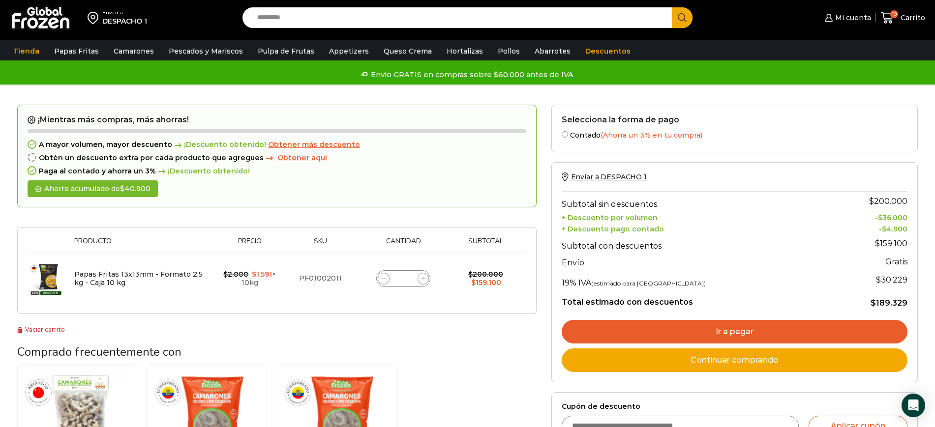
click at [481, 23] on input "Search input" at bounding box center [459, 17] width 415 height 21
type input "*****"
click at [672, 7] on button "Search" at bounding box center [682, 17] width 21 height 21
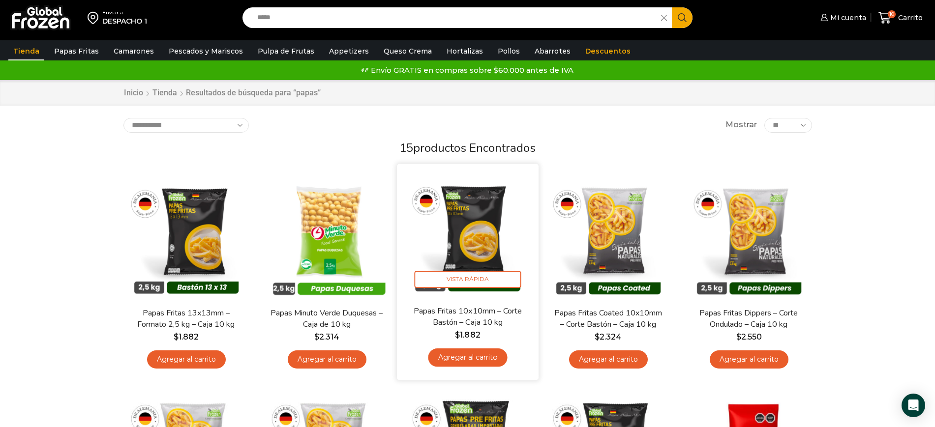
click at [491, 358] on link "Agregar al carrito" at bounding box center [467, 358] width 79 height 18
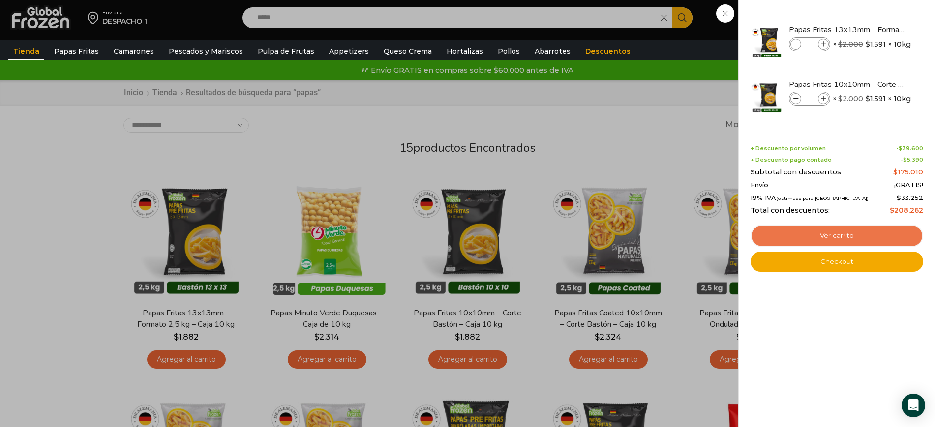
click at [843, 231] on link "Ver carrito" at bounding box center [836, 236] width 173 height 23
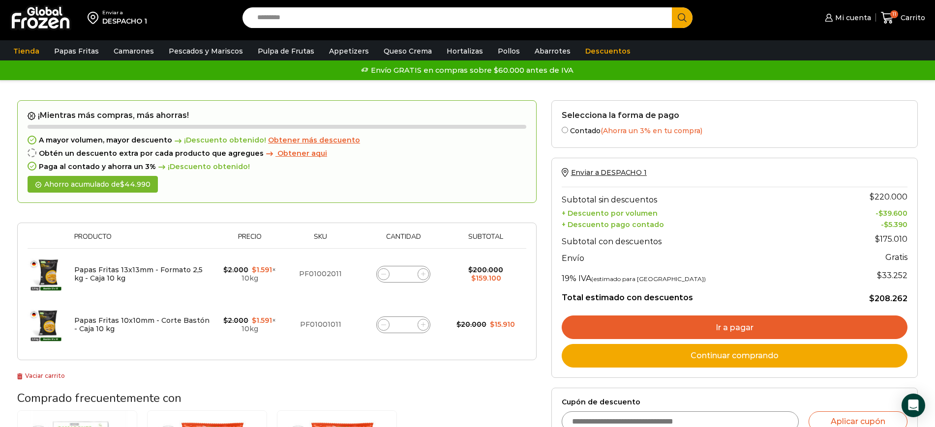
drag, startPoint x: 374, startPoint y: 270, endPoint x: 384, endPoint y: 272, distance: 11.1
click at [378, 271] on div "Papas Fritas 13x13mm - Formato 2,5 kg - Caja 10 kg cantidad **" at bounding box center [403, 274] width 84 height 14
click at [385, 273] on icon at bounding box center [383, 274] width 4 height 4
click at [384, 272] on icon at bounding box center [383, 274] width 4 height 4
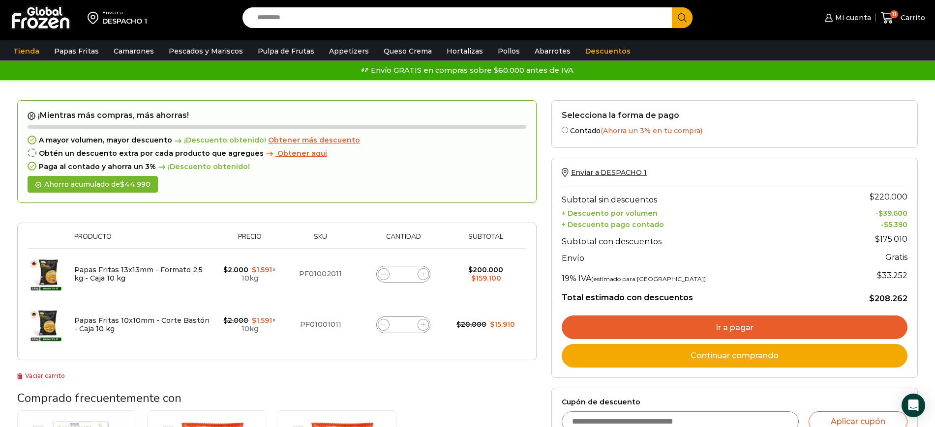
click at [384, 272] on icon at bounding box center [383, 274] width 4 height 4
click at [383, 272] on icon at bounding box center [383, 274] width 4 height 4
type input "*"
click at [383, 271] on form "¡Mientras más compras, más ahorras! A mayor volumen, mayor descuento ¡Descuento…" at bounding box center [276, 230] width 519 height 261
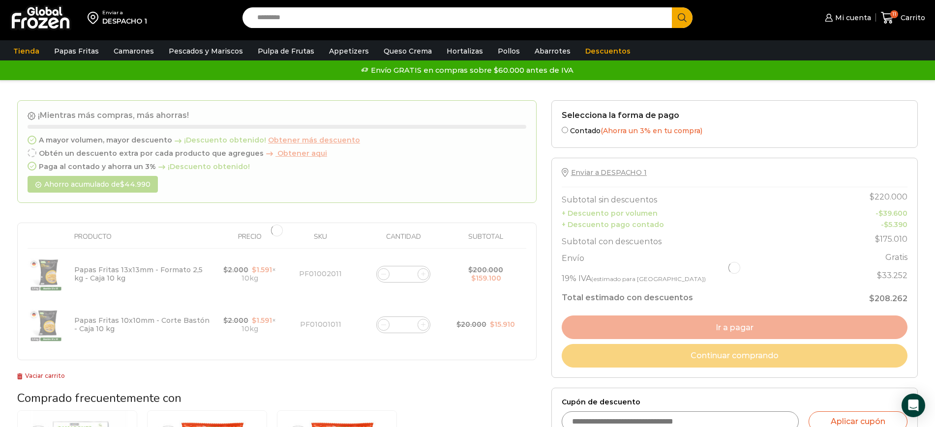
click at [382, 271] on div at bounding box center [276, 230] width 519 height 261
click at [381, 271] on div at bounding box center [276, 230] width 519 height 261
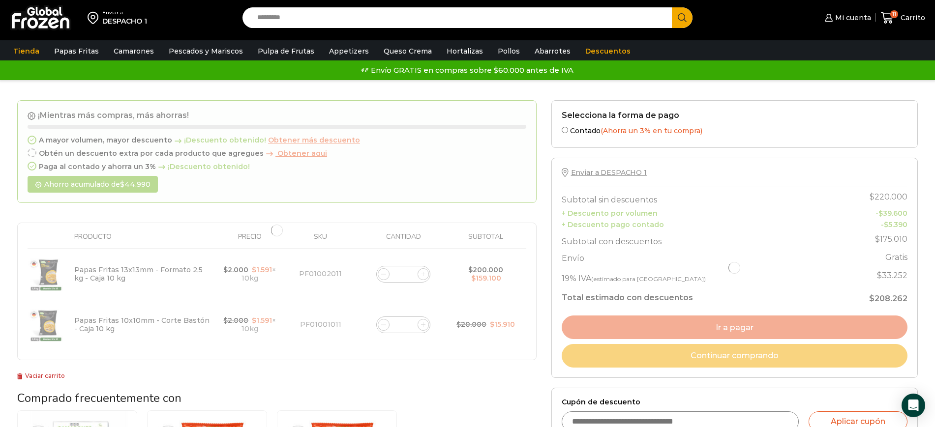
click at [381, 271] on div at bounding box center [276, 230] width 519 height 261
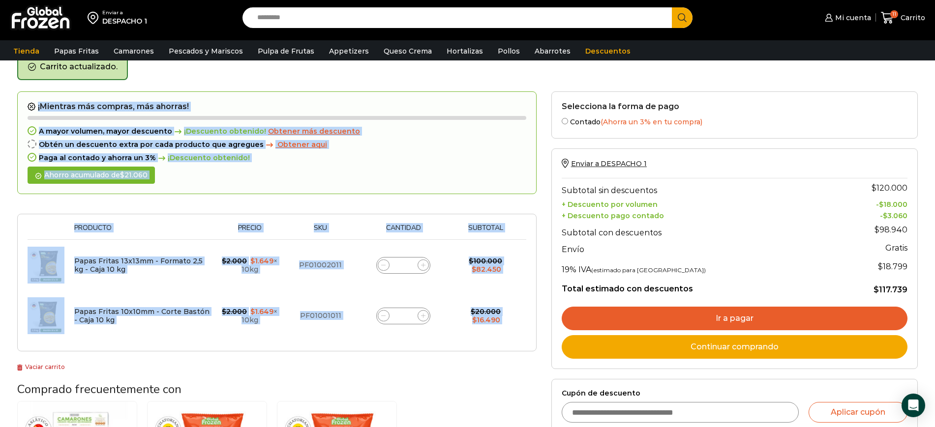
scroll to position [51, 0]
click at [382, 260] on span at bounding box center [384, 265] width 12 height 12
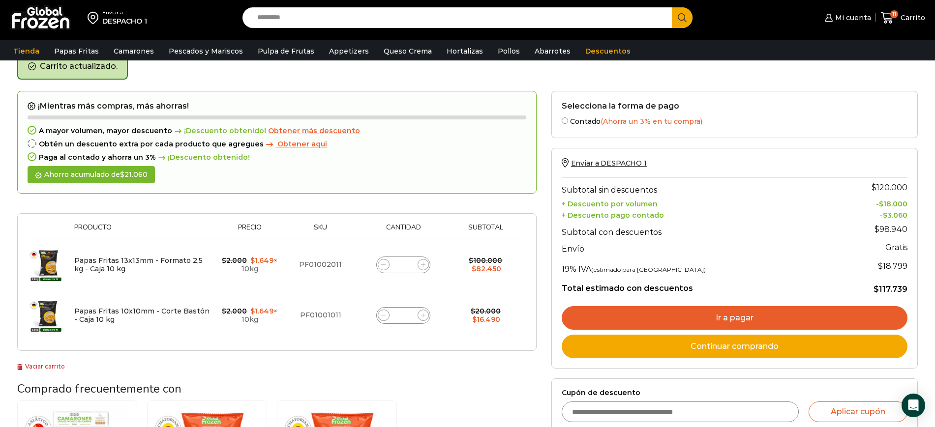
click at [382, 260] on span at bounding box center [384, 265] width 12 height 12
click at [383, 261] on span at bounding box center [384, 265] width 12 height 12
click at [382, 264] on icon at bounding box center [383, 264] width 4 height 0
type input "*"
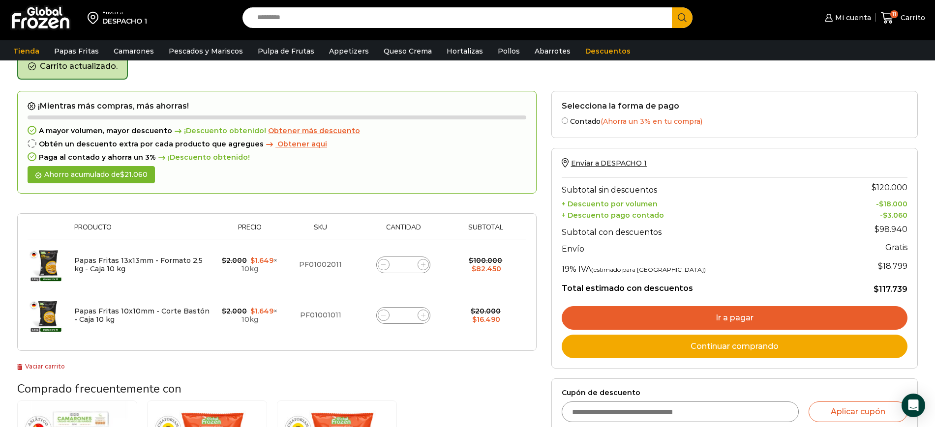
click at [382, 264] on form "¡Mientras más compras, más ahorras! A mayor volumen, mayor descuento ¡Descuento…" at bounding box center [276, 221] width 519 height 261
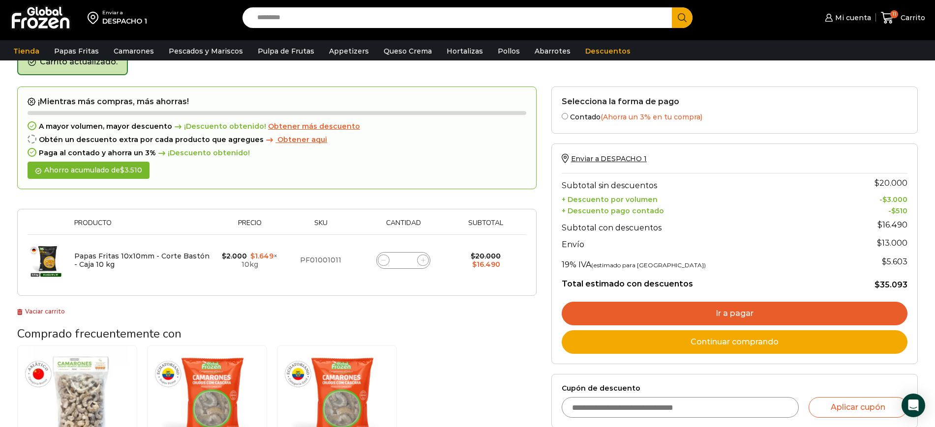
scroll to position [56, 0]
click at [407, 260] on input "*" at bounding box center [403, 260] width 14 height 14
type input "**"
click at [437, 326] on h3 "Comprado frecuentemente con" at bounding box center [276, 333] width 519 height 14
click at [412, 265] on div "Papas Fritas 10x10mm - Corte Bastón - Caja 10 kg cantidad **" at bounding box center [403, 260] width 54 height 17
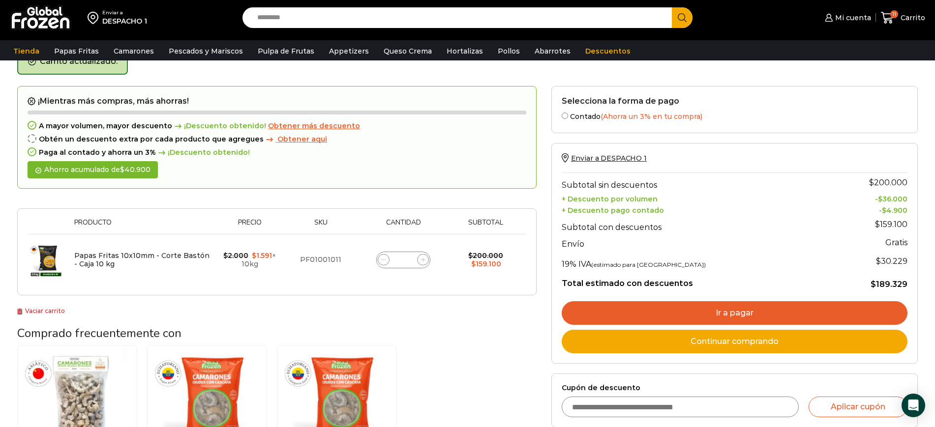
type input "**"
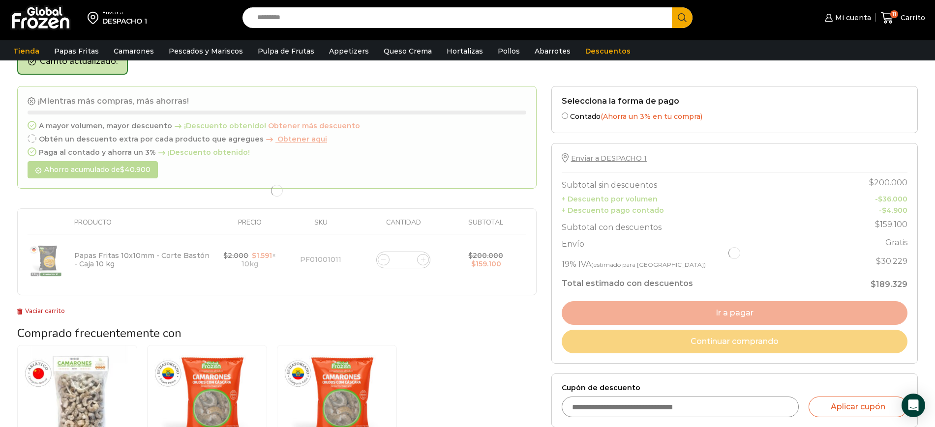
drag, startPoint x: 407, startPoint y: 260, endPoint x: 387, endPoint y: 262, distance: 20.3
click at [387, 262] on div at bounding box center [276, 191] width 519 height 210
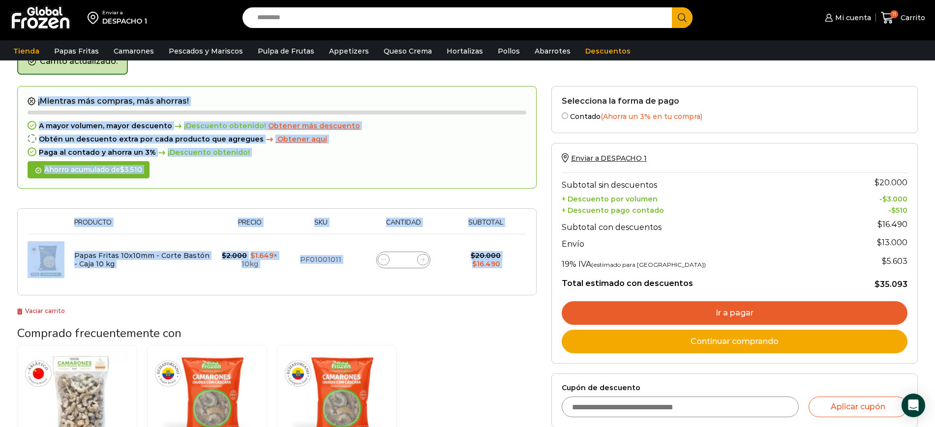
click at [419, 258] on span at bounding box center [423, 260] width 12 height 12
type input "*"
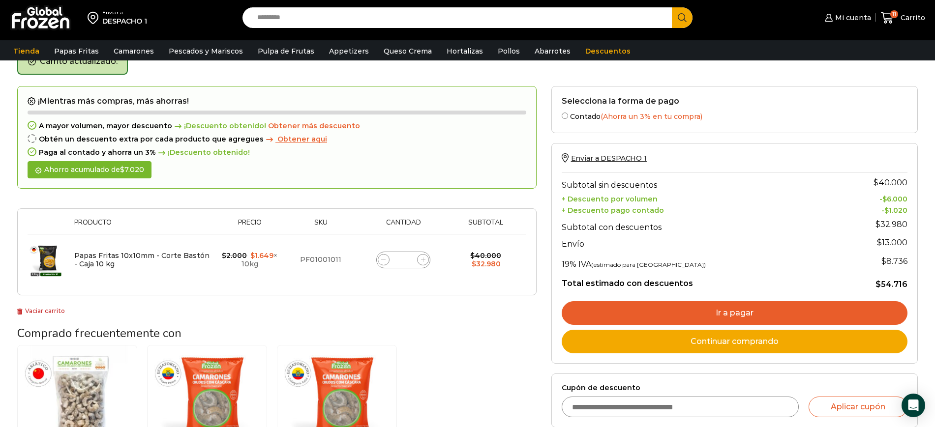
click at [423, 261] on icon at bounding box center [423, 260] width 4 height 4
type input "*"
drag, startPoint x: 429, startPoint y: 262, endPoint x: 421, endPoint y: 265, distance: 9.0
click at [429, 262] on div "Papas Fritas 10x10mm - Corte Bastón - Caja 10 kg cantidad *" at bounding box center [403, 260] width 54 height 17
click at [421, 264] on span at bounding box center [423, 260] width 12 height 12
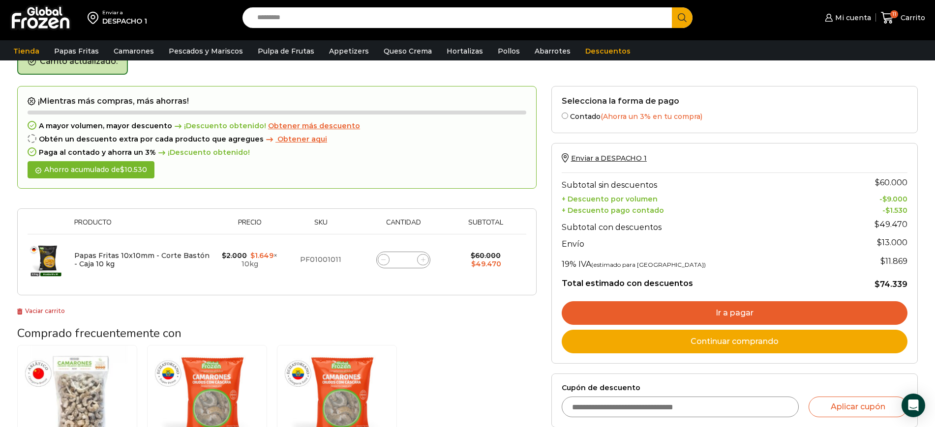
type input "*"
click at [425, 264] on span at bounding box center [423, 260] width 12 height 12
type input "*"
click at [424, 264] on span at bounding box center [423, 260] width 12 height 12
type input "*"
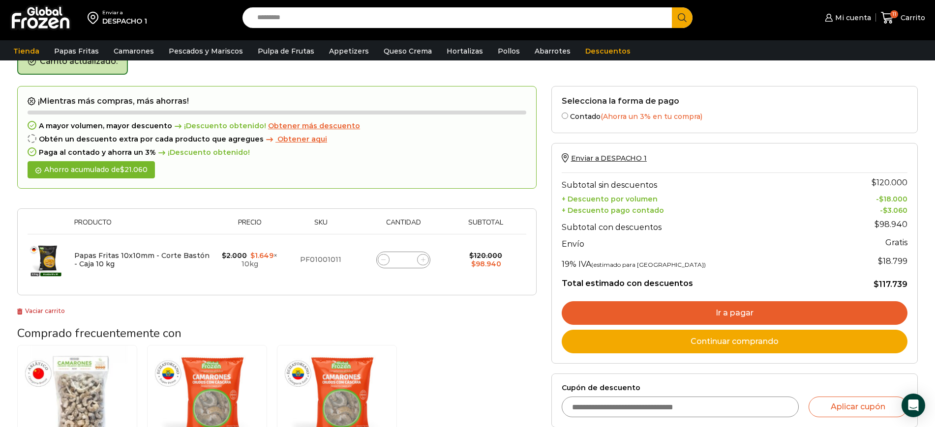
click at [421, 260] on icon at bounding box center [423, 260] width 4 height 4
click at [422, 260] on icon at bounding box center [423, 260] width 4 height 4
type input "*"
click at [425, 261] on icon at bounding box center [423, 260] width 4 height 4
type input "*"
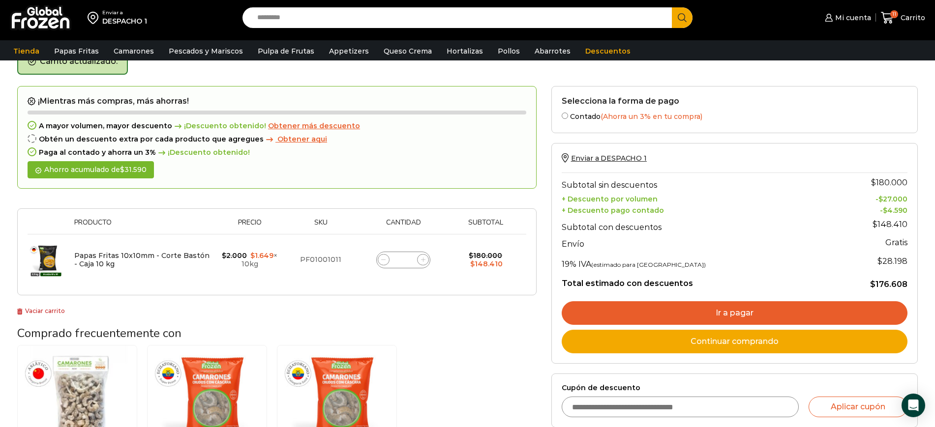
click at [426, 263] on span at bounding box center [423, 260] width 12 height 12
type input "**"
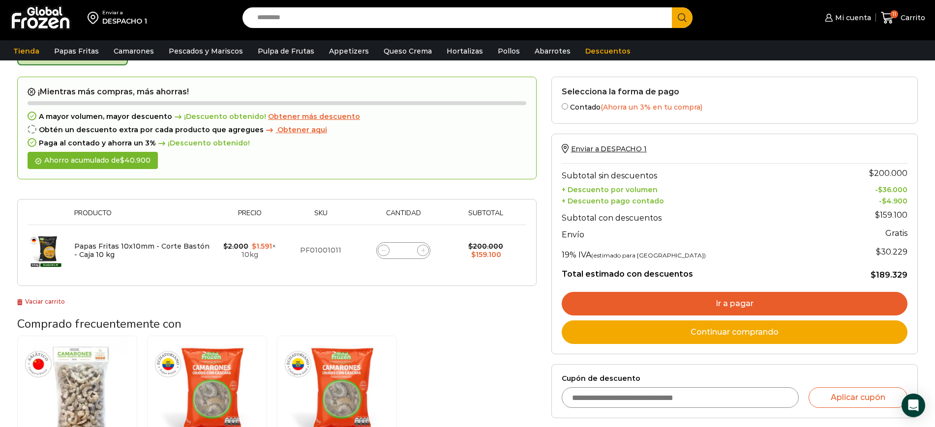
scroll to position [67, 0]
